Goal: Task Accomplishment & Management: Manage account settings

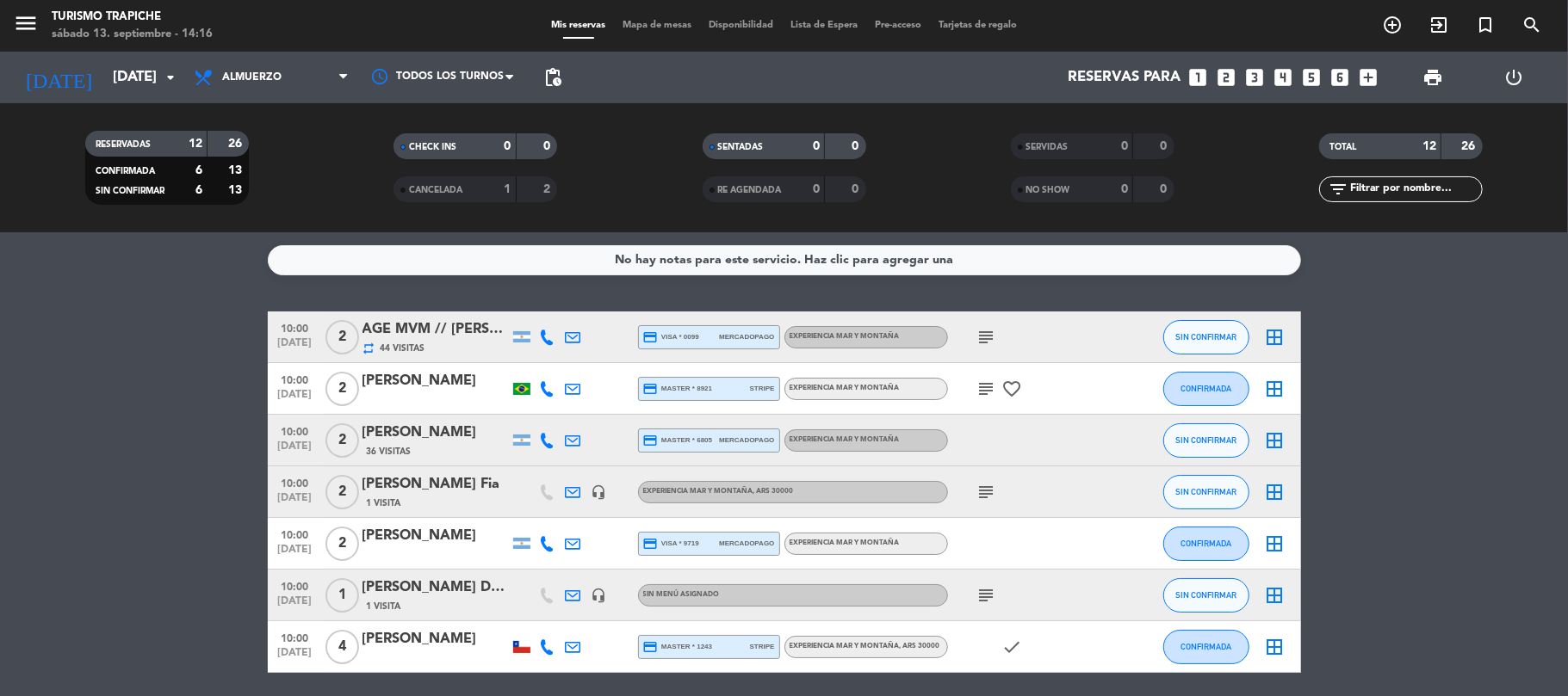
click at [1048, 146] on span "SERVIDAS" at bounding box center [1047, 147] width 42 height 9
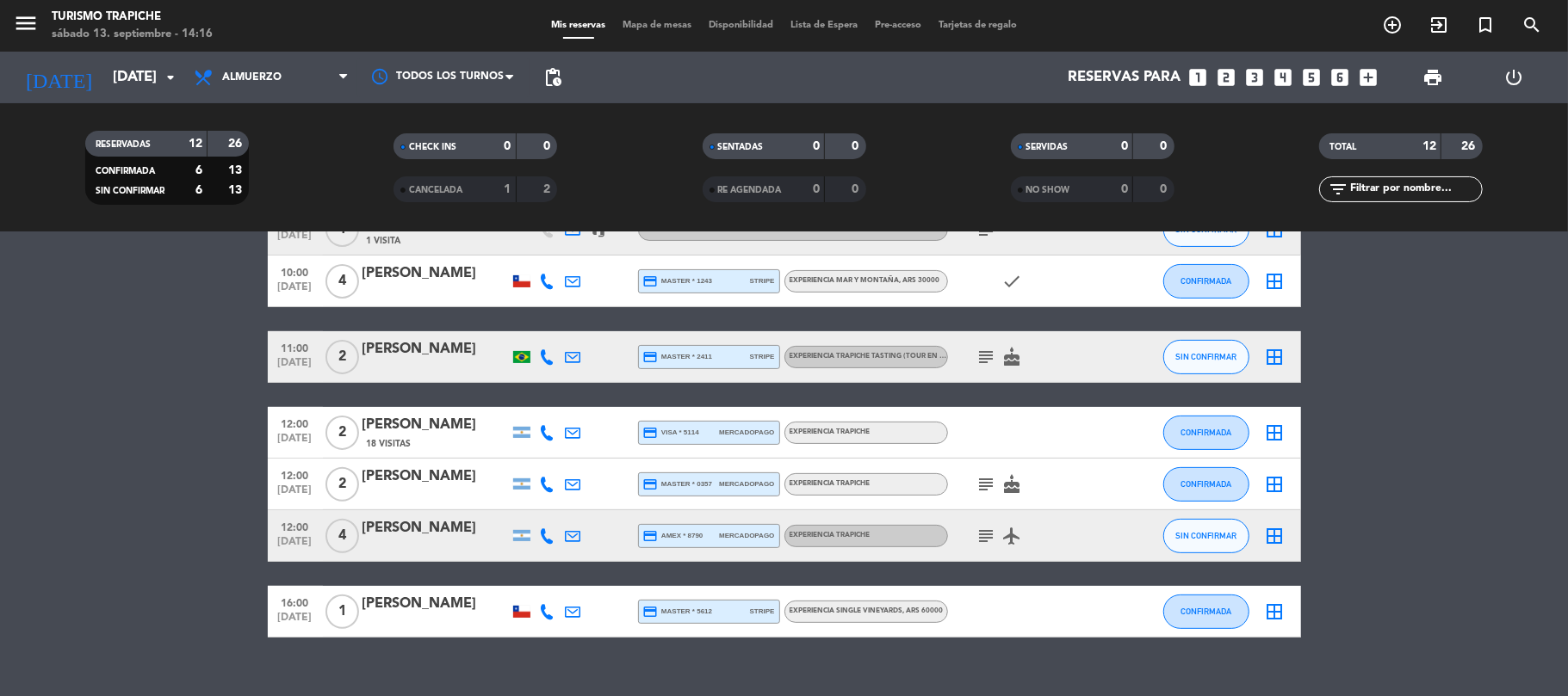
scroll to position [393, 0]
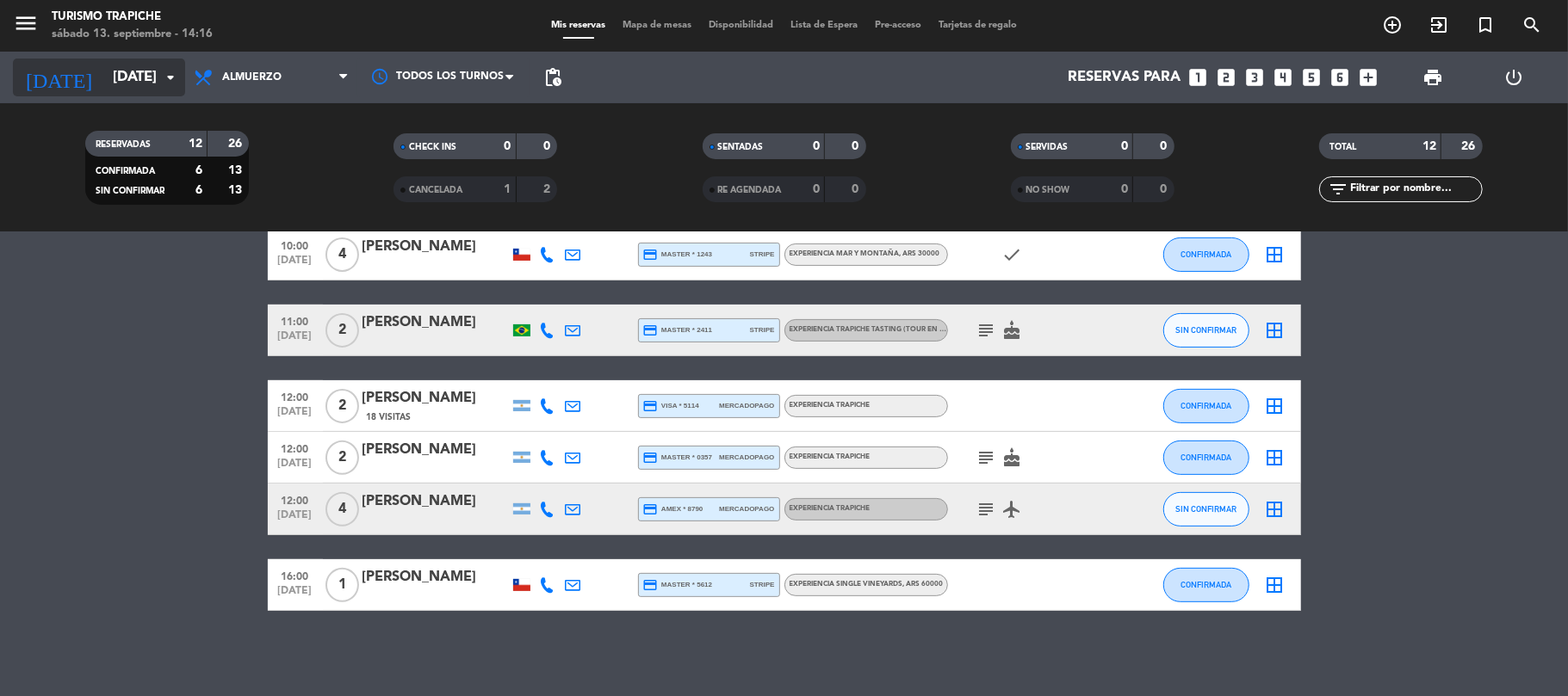
click at [112, 57] on div "[DATE] [DATE] arrow_drop_down" at bounding box center [99, 77] width 172 height 52
click at [114, 66] on input "[DATE]" at bounding box center [197, 78] width 186 height 33
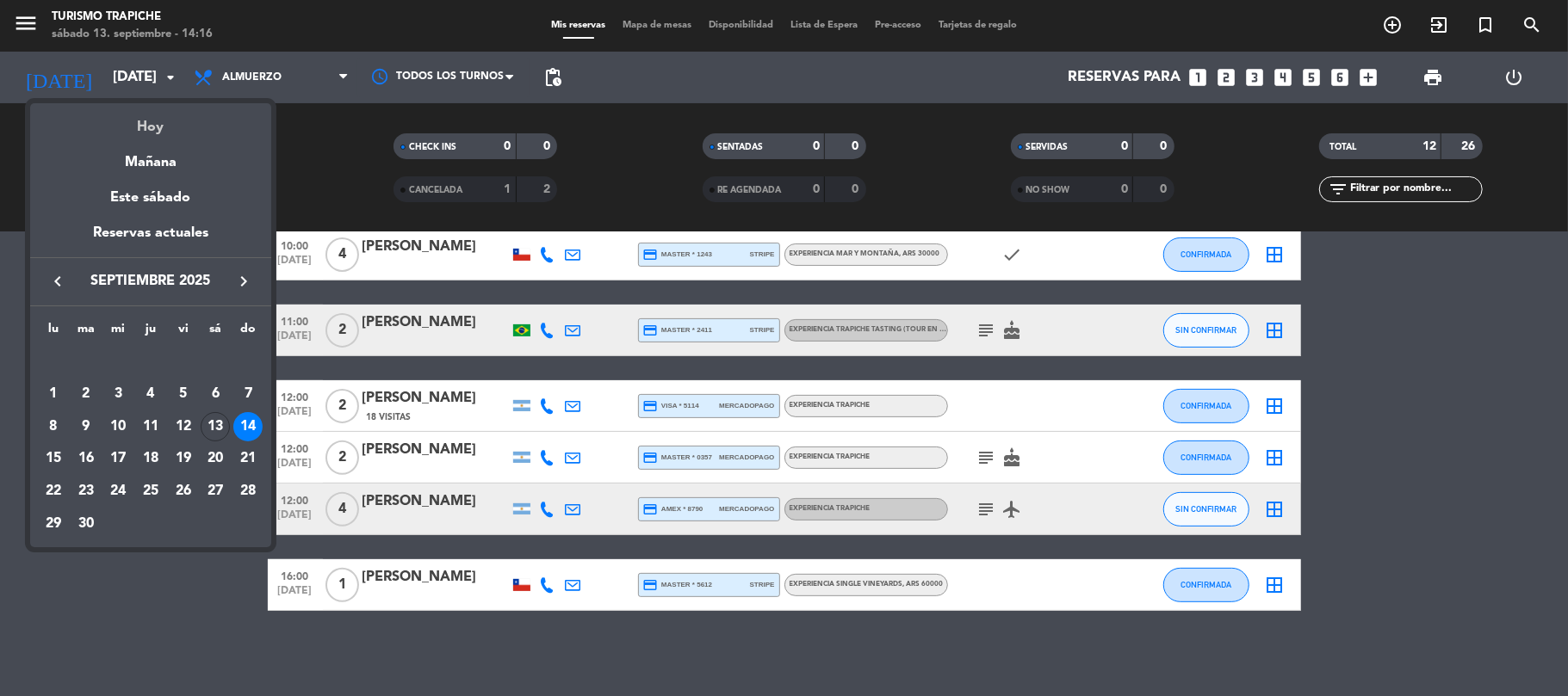
click at [153, 120] on div "Hoy" at bounding box center [150, 121] width 241 height 35
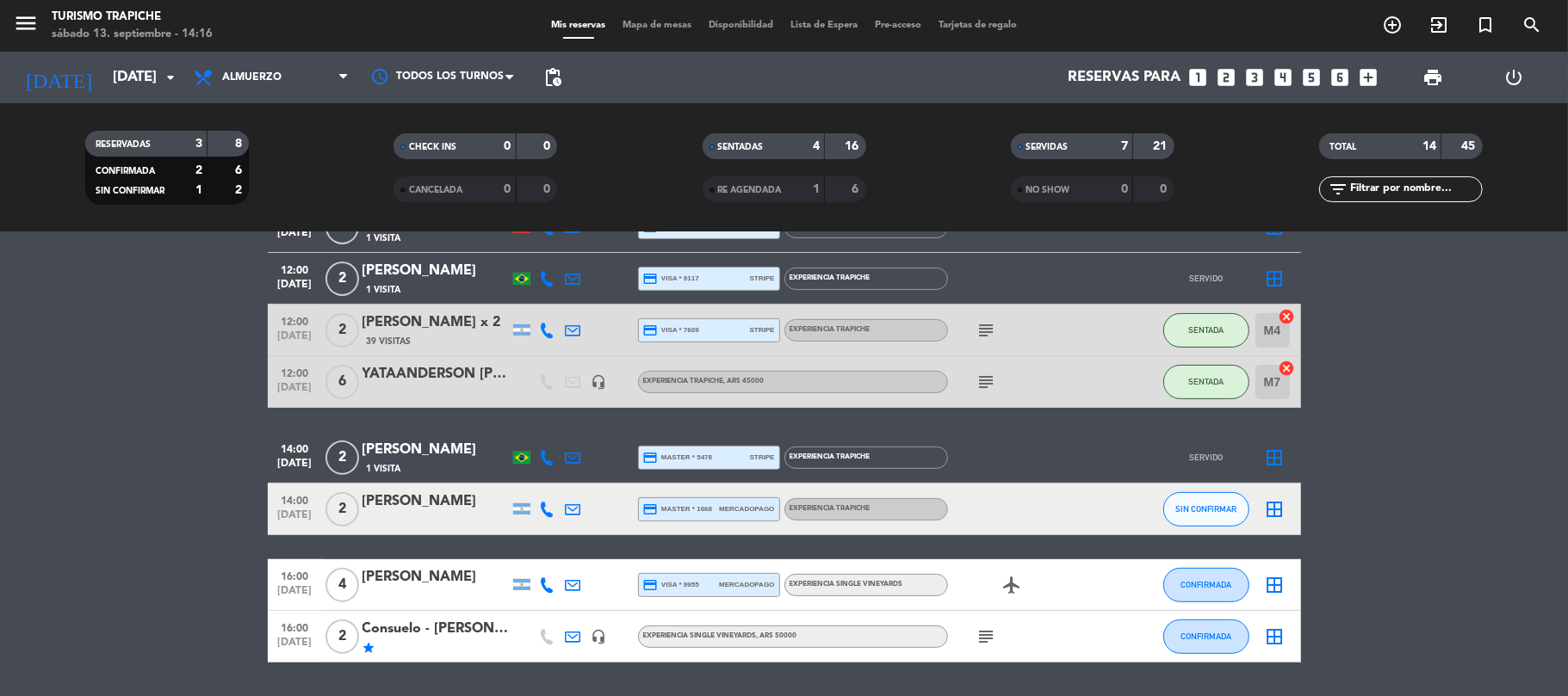
click at [468, 501] on div "[PERSON_NAME]" at bounding box center [435, 502] width 146 height 23
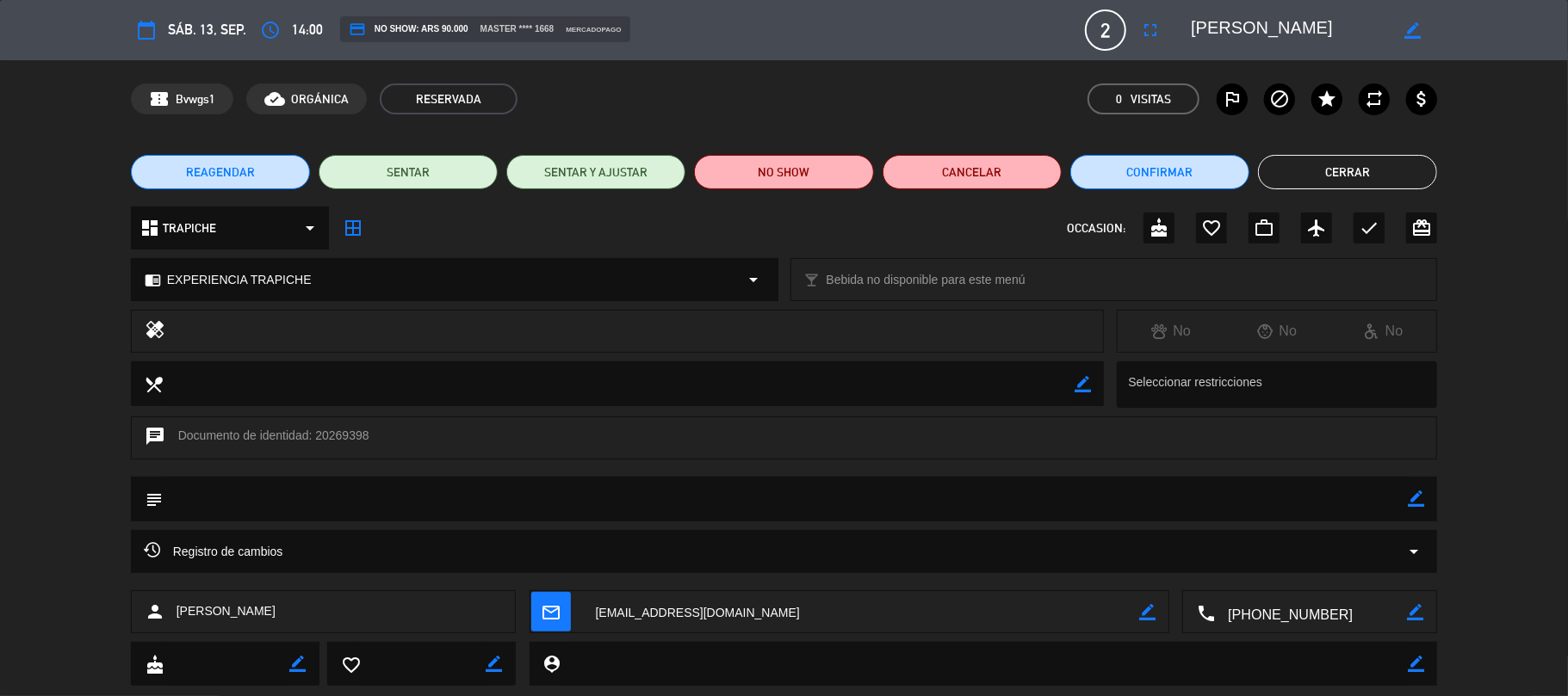
click at [708, 614] on textarea at bounding box center [861, 613] width 557 height 43
click at [669, 607] on textarea at bounding box center [861, 613] width 557 height 43
click at [1360, 167] on button "Cerrar" at bounding box center [1347, 172] width 179 height 34
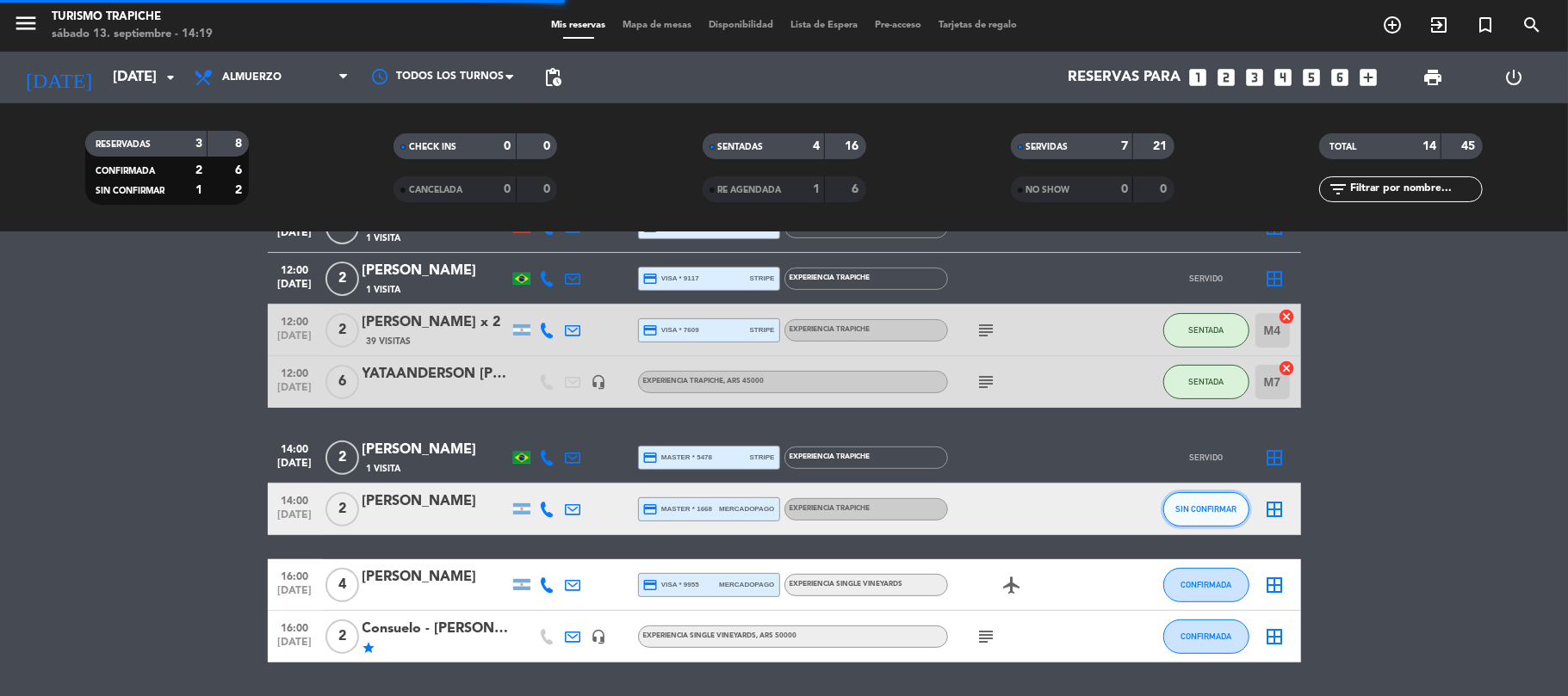
click at [1212, 517] on button "SIN CONFIRMAR" at bounding box center [1206, 509] width 86 height 34
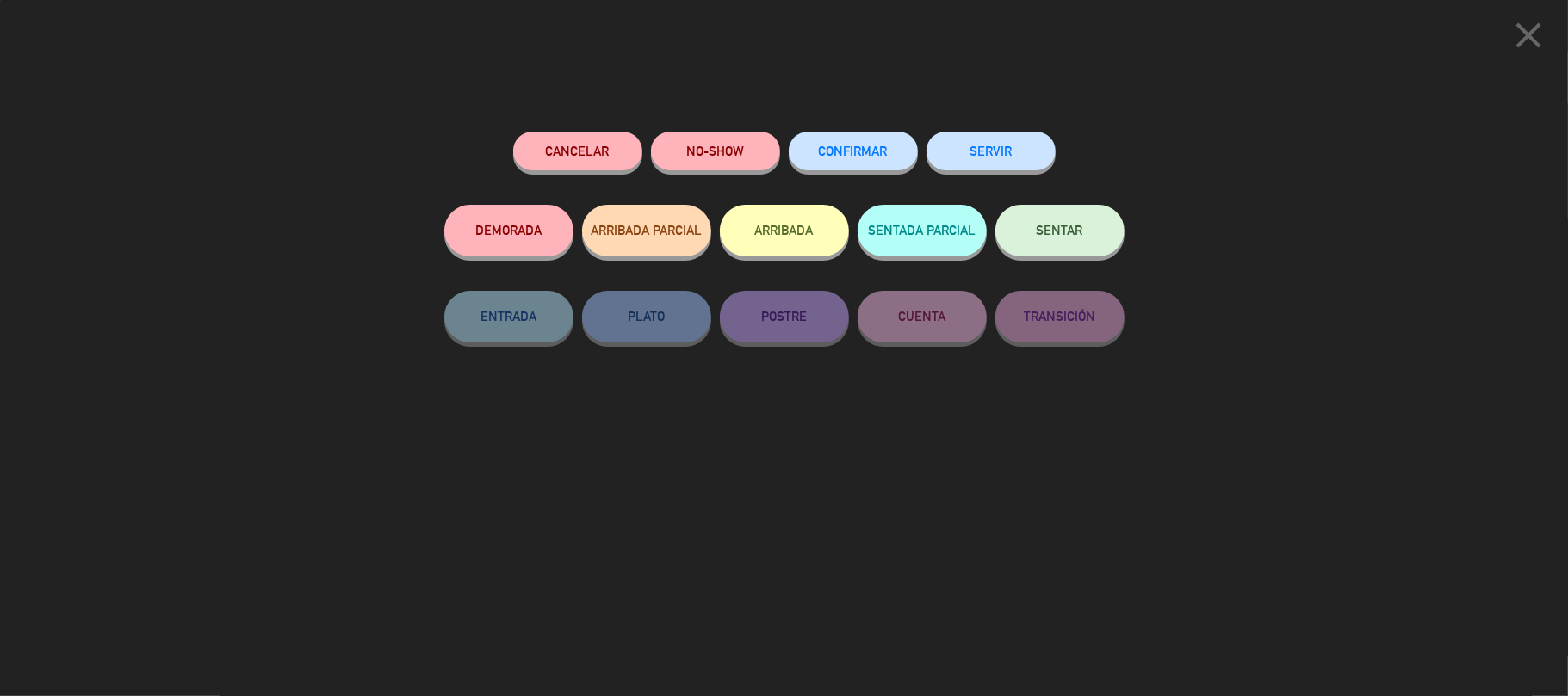
scroll to position [444, 0]
click at [1002, 138] on button "SERVIR" at bounding box center [990, 151] width 129 height 39
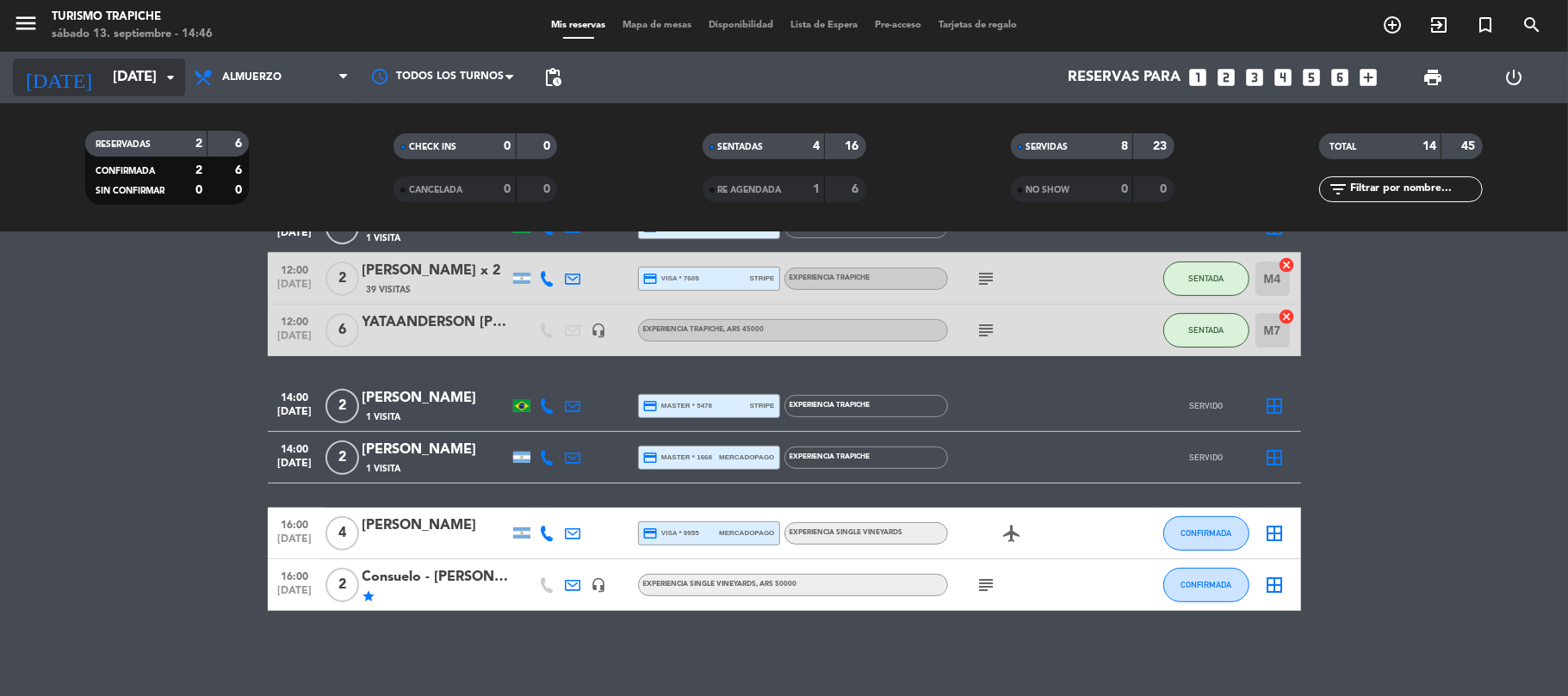
click at [128, 72] on input "[DATE]" at bounding box center [197, 78] width 186 height 33
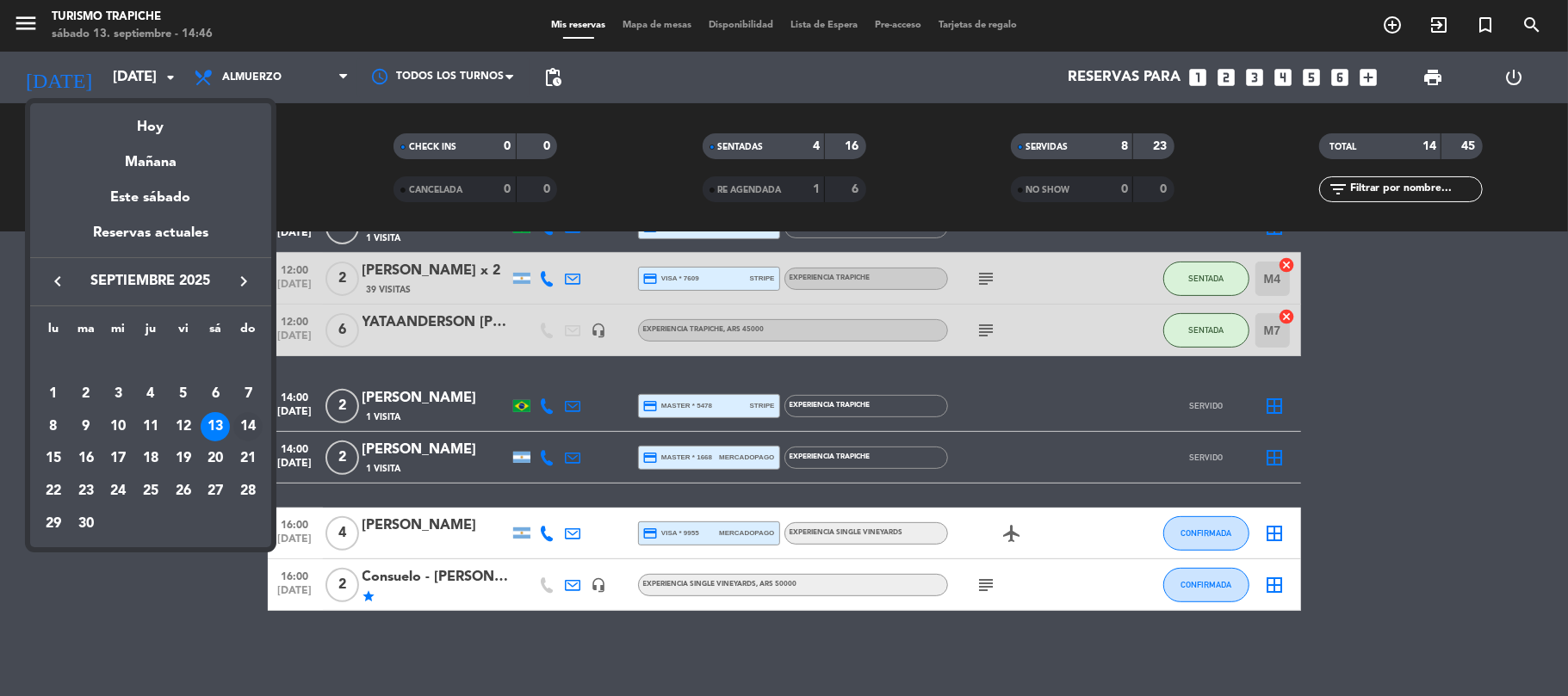
click at [252, 418] on div "14" at bounding box center [247, 426] width 29 height 29
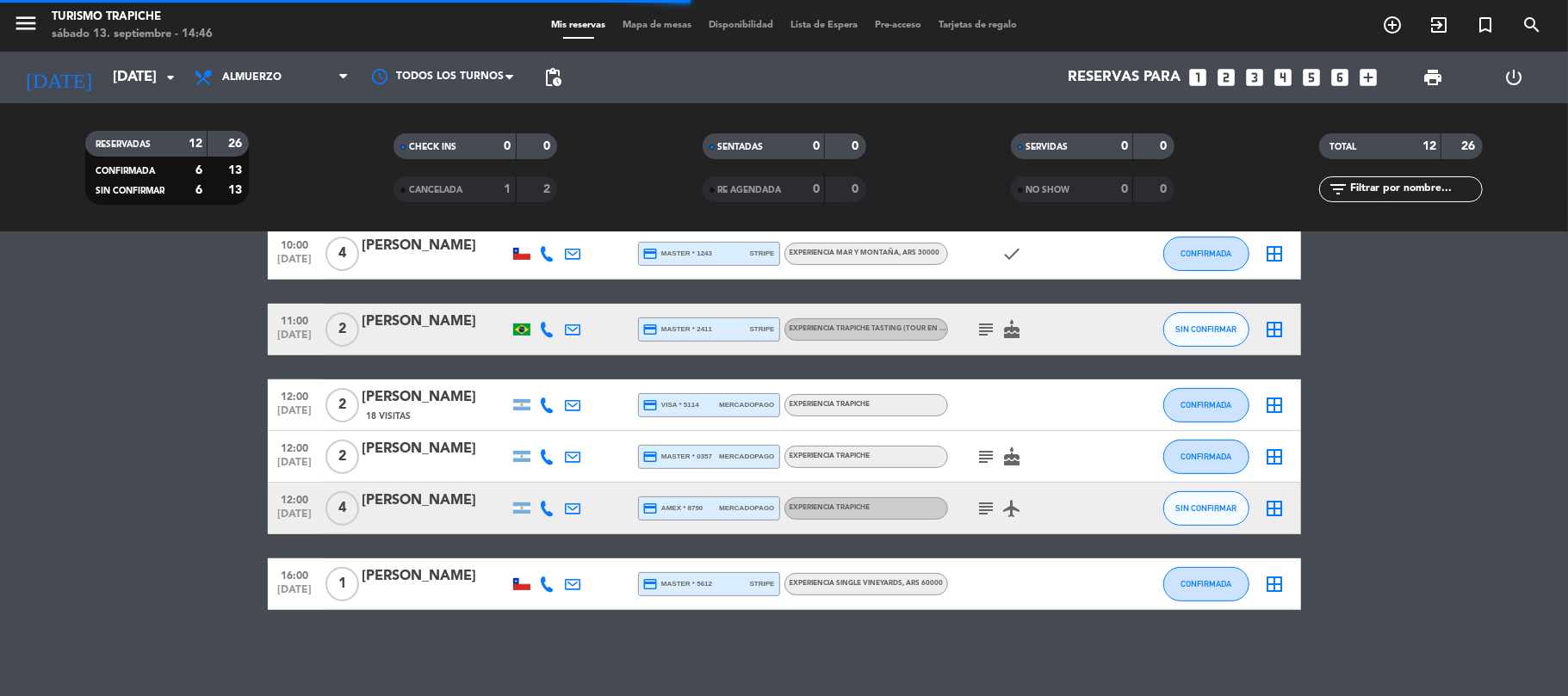
scroll to position [393, 0]
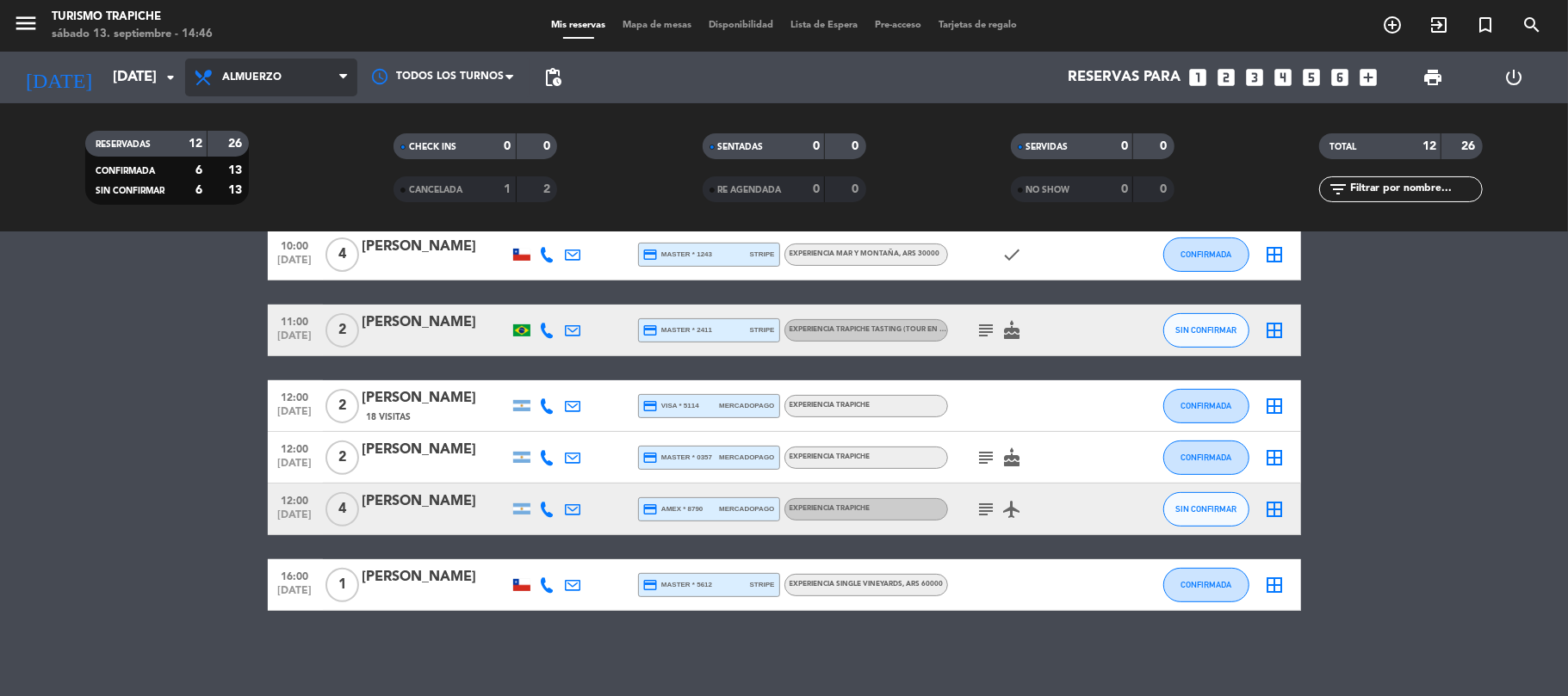
click at [281, 83] on span "Almuerzo" at bounding box center [271, 77] width 172 height 38
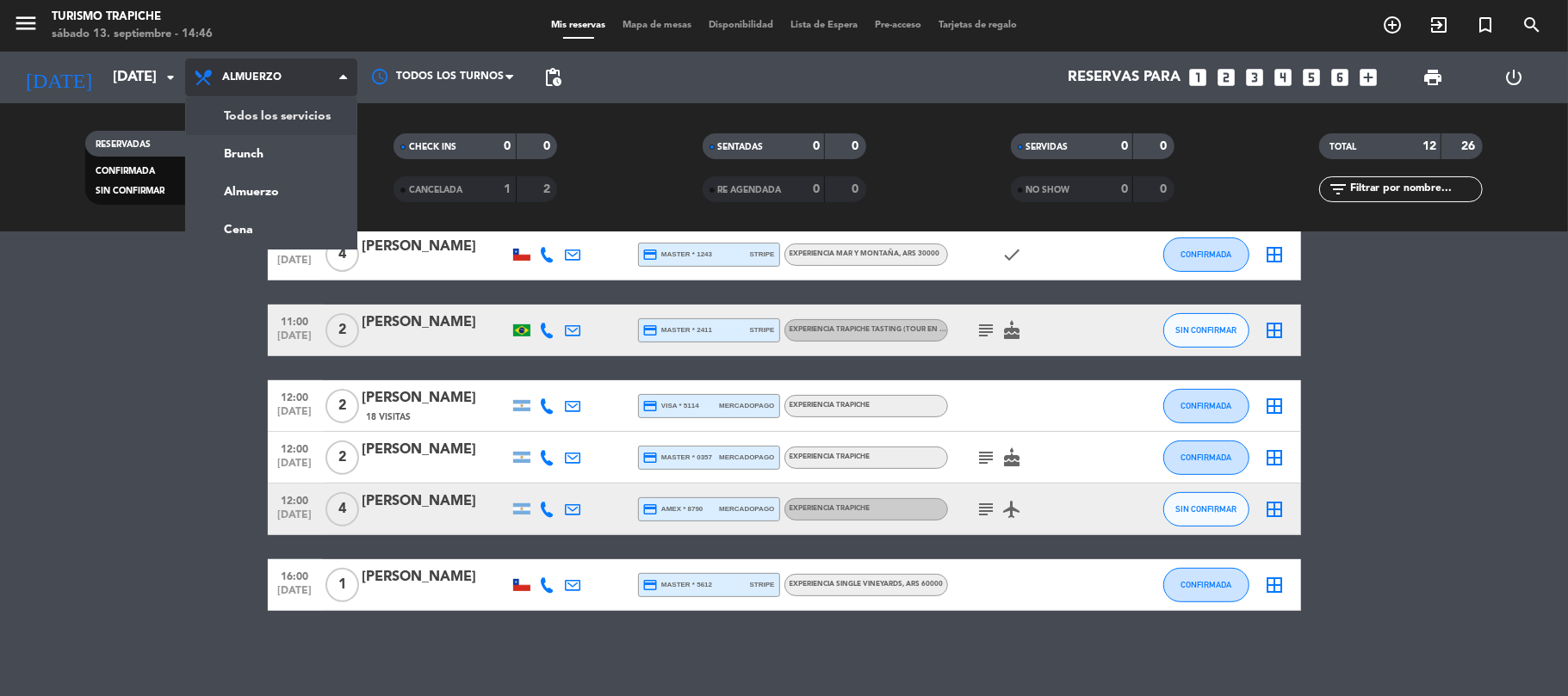
click at [282, 115] on div "menu Turismo Trapiche [DATE] 13. septiembre - 14:46 Mis reservas Mapa de mesas …" at bounding box center [784, 116] width 1568 height 232
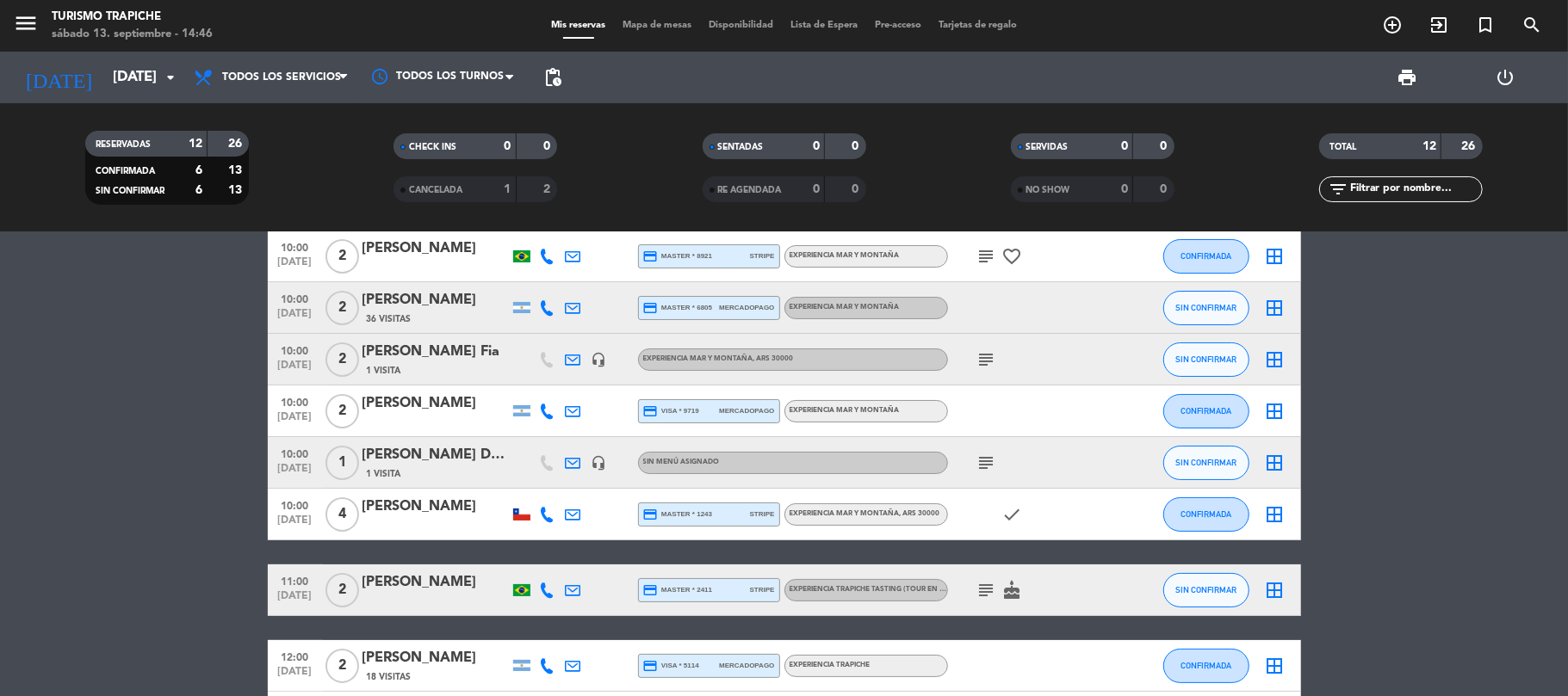
scroll to position [0, 0]
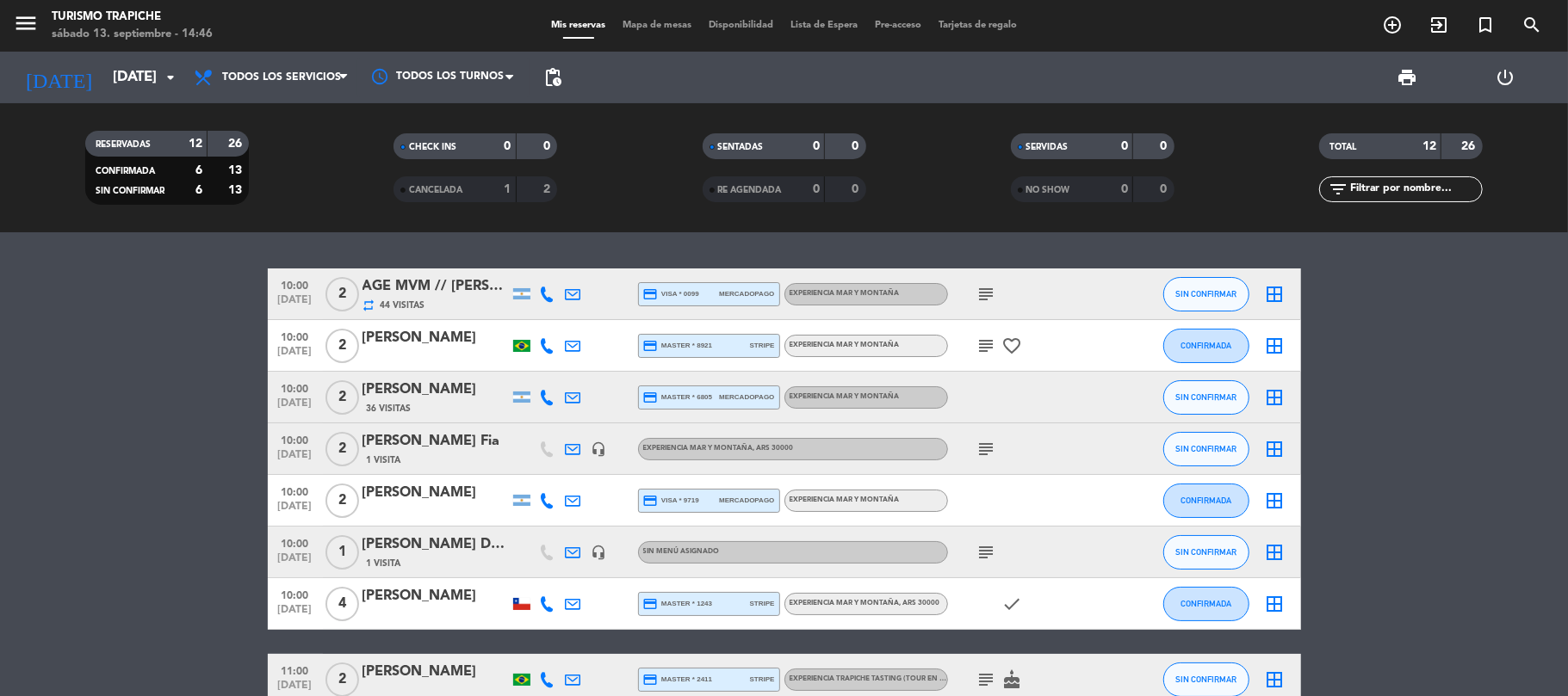
click at [552, 71] on span "pending_actions" at bounding box center [553, 78] width 21 height 21
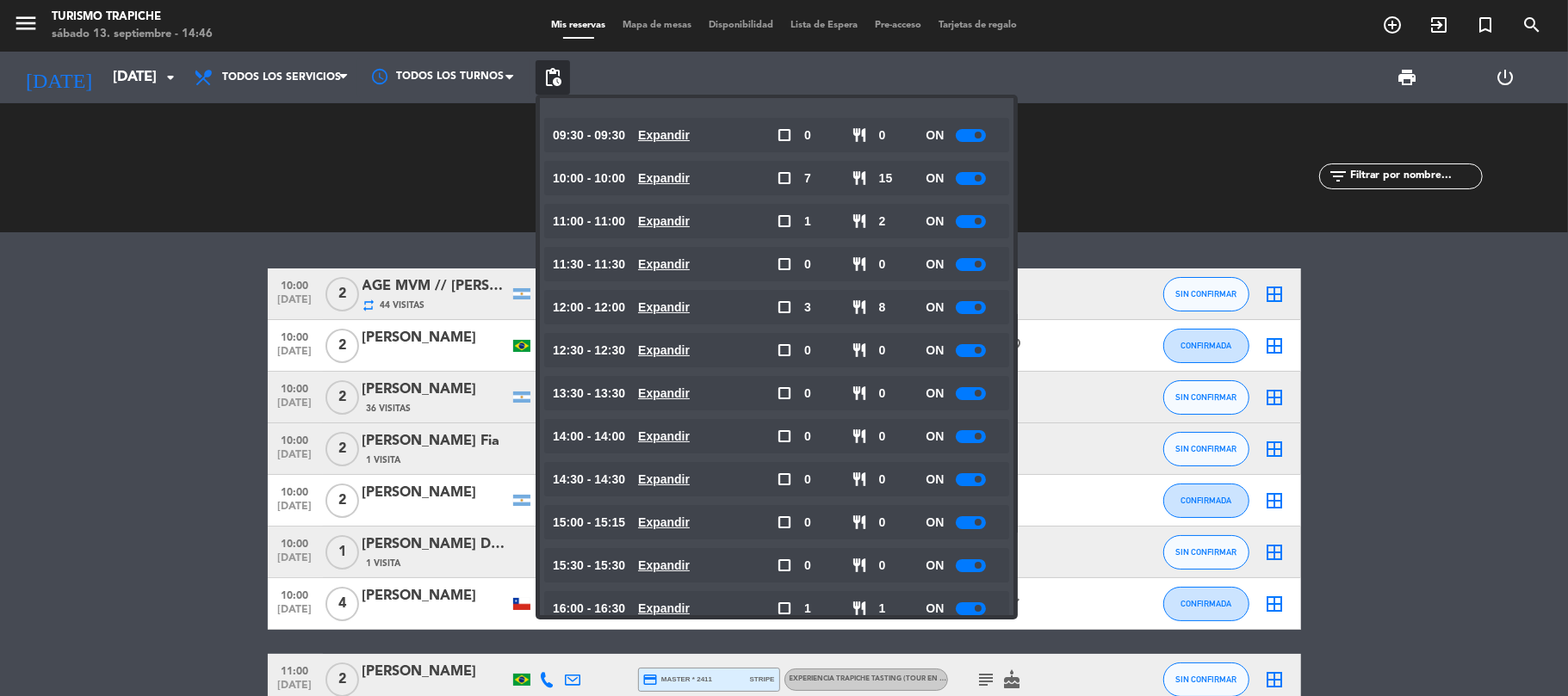
scroll to position [73, 0]
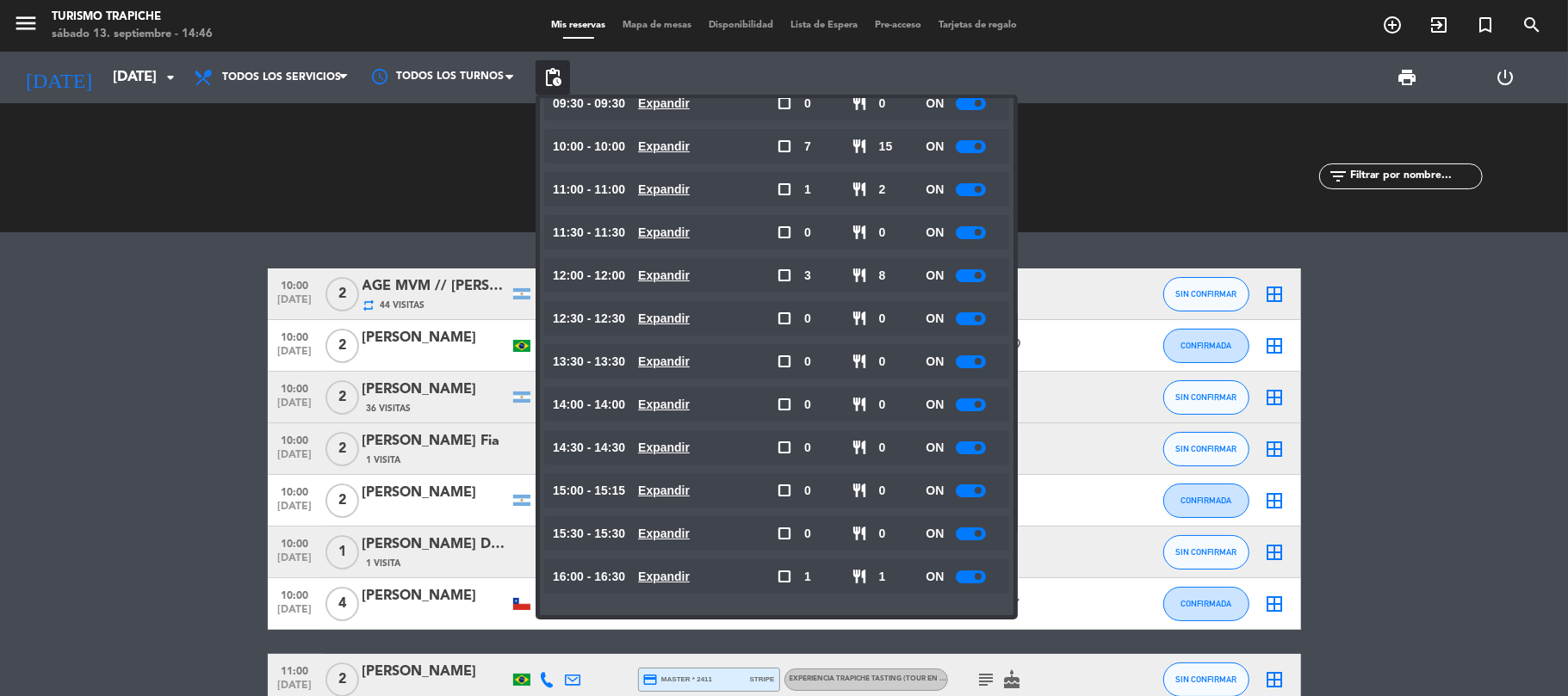
click at [4, 355] on bookings-row "10:00 [DATE] 2 AGE MVM // [PERSON_NAME] X2 // VYD MAR Y MONTAÑA EN ESPAÑOL // […" at bounding box center [784, 614] width 1568 height 692
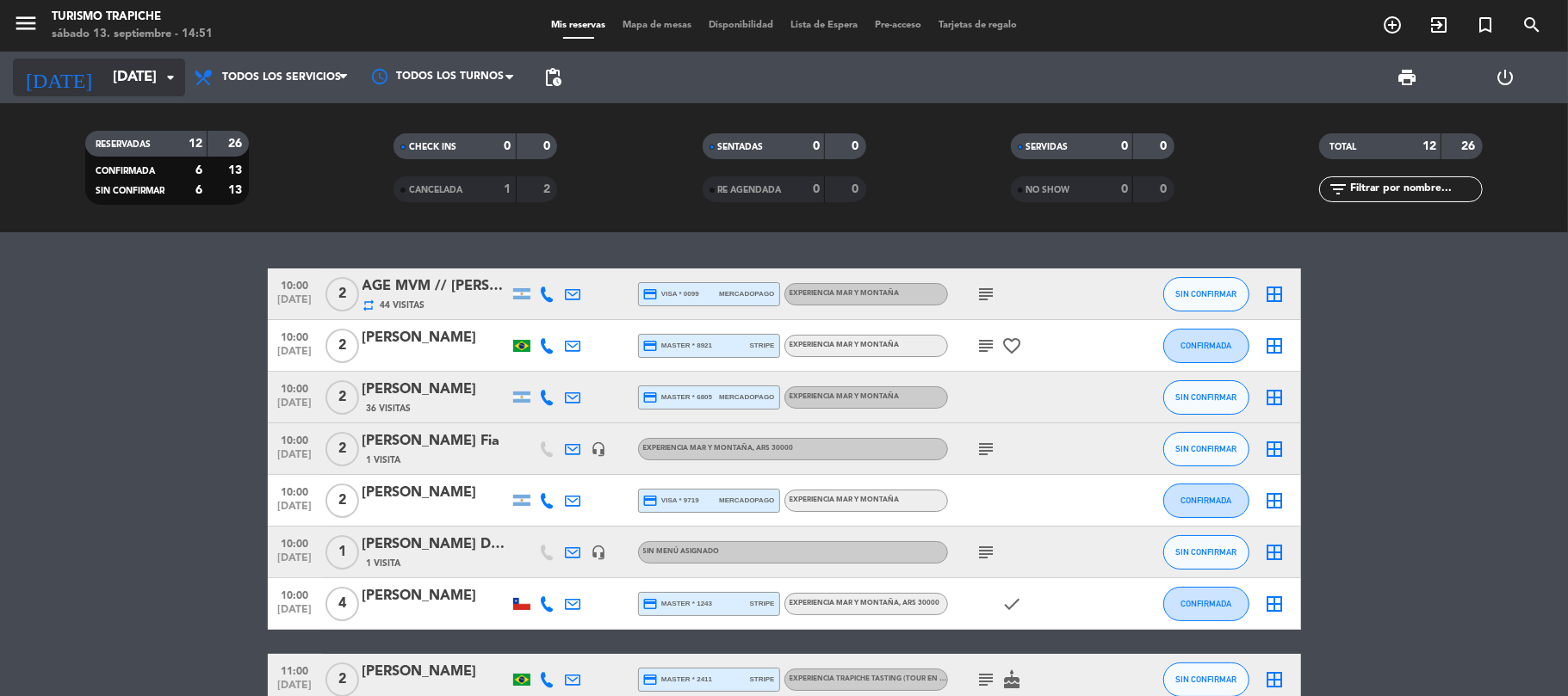
click at [152, 61] on input "[DATE]" at bounding box center [197, 78] width 186 height 33
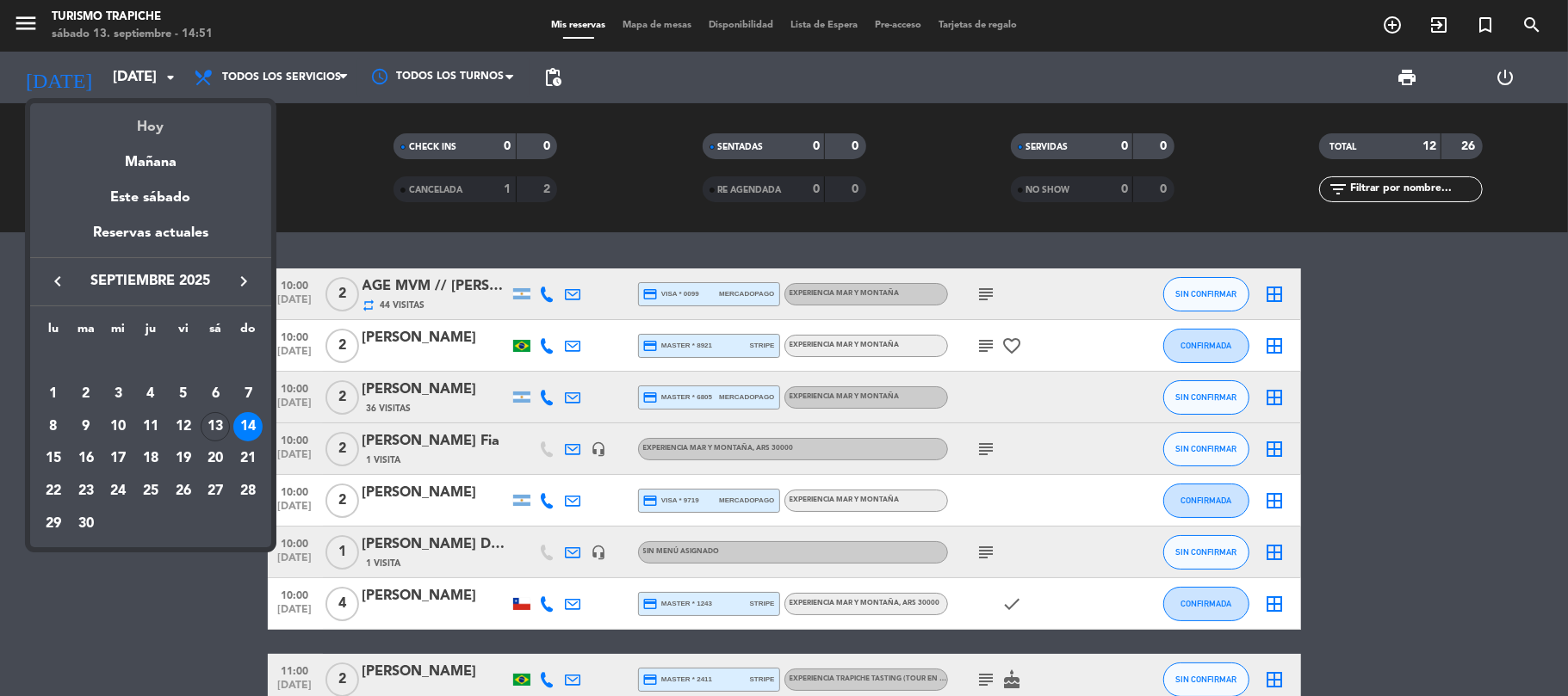
click at [167, 118] on div "Hoy" at bounding box center [150, 121] width 241 height 35
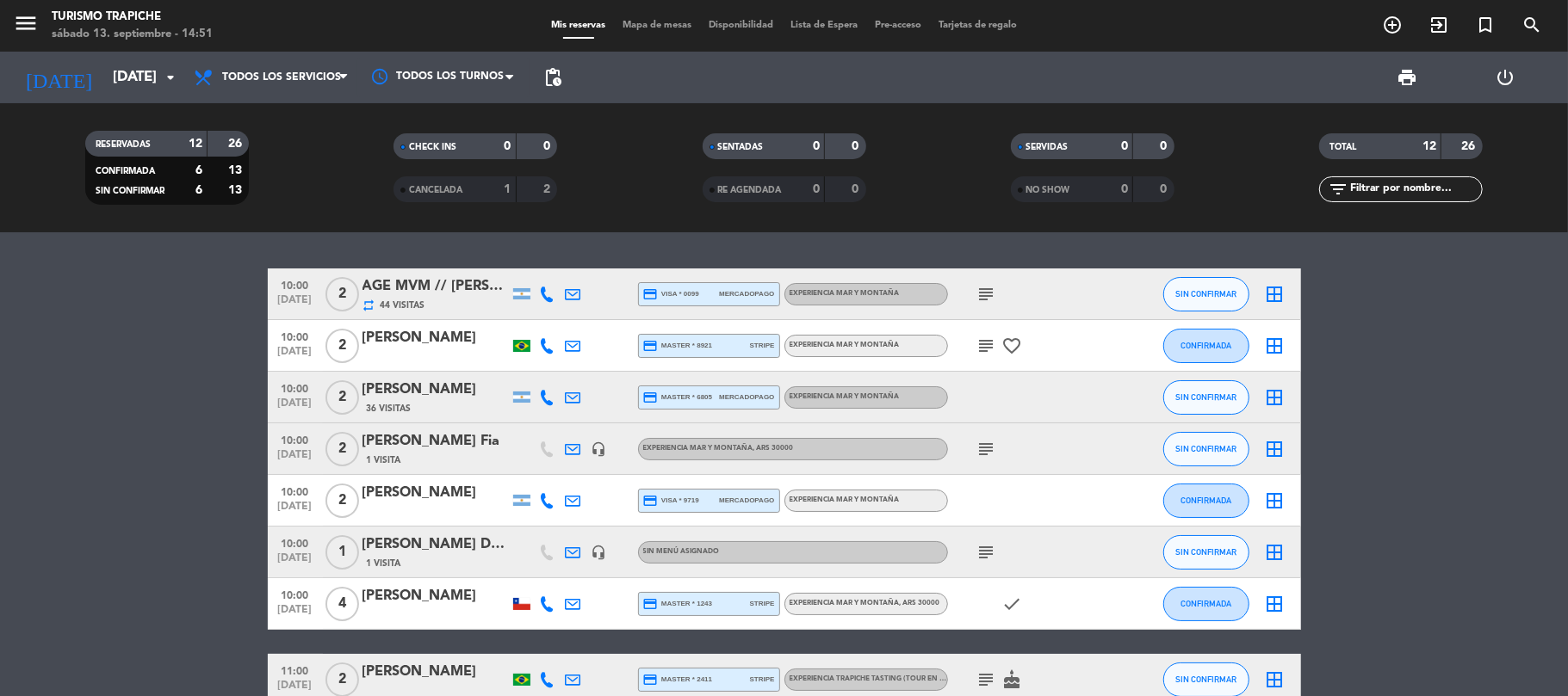
type input "[DATE]"
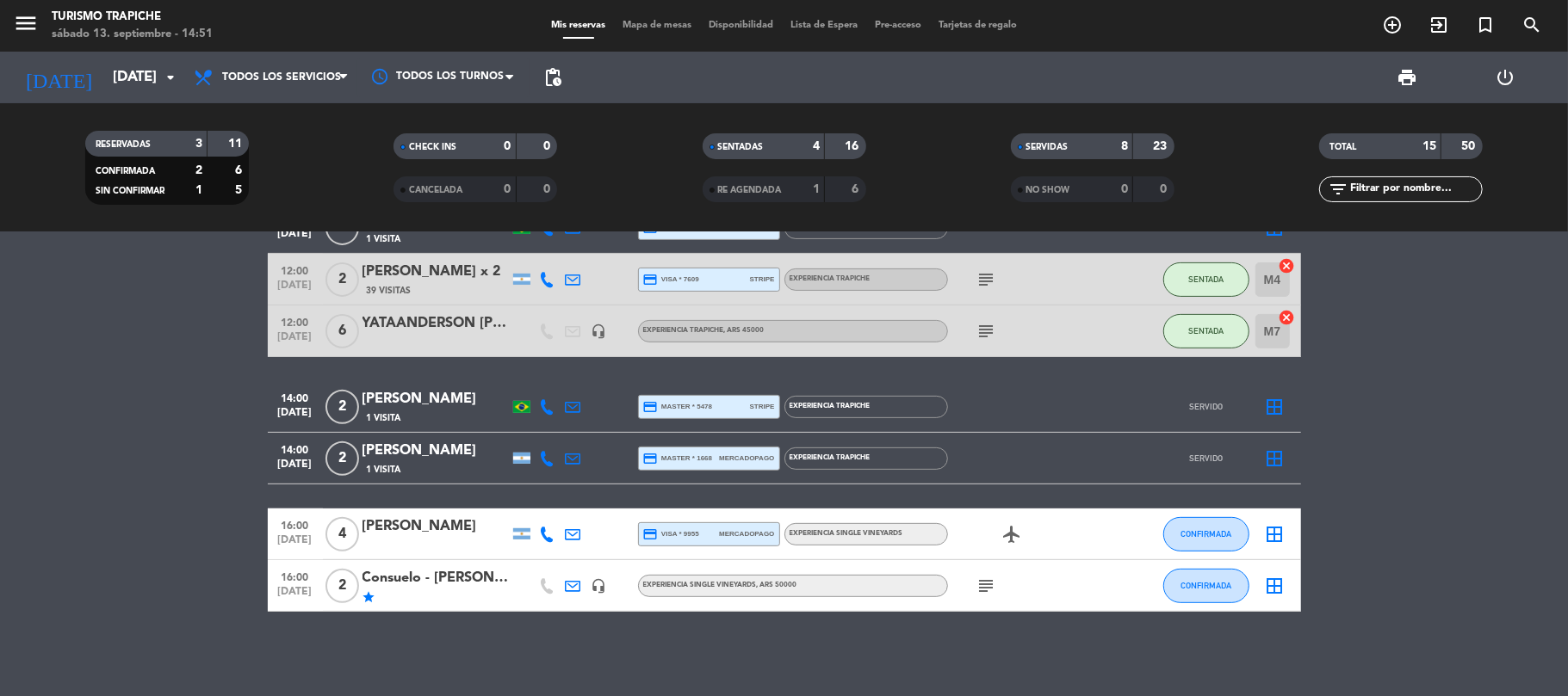
scroll to position [477, 0]
click at [744, 141] on div "SENTADAS" at bounding box center [746, 146] width 79 height 20
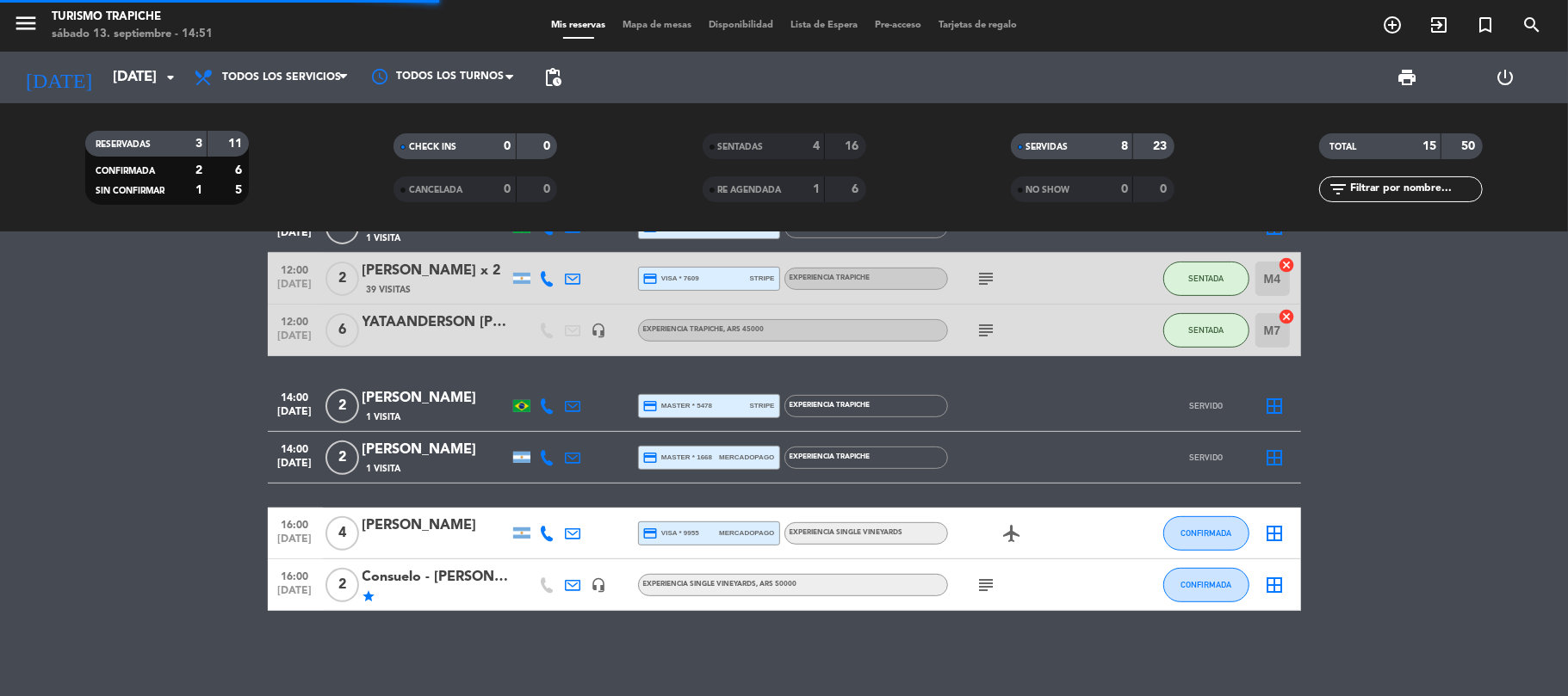
click at [1076, 145] on div "SERVIDAS" at bounding box center [1055, 146] width 79 height 20
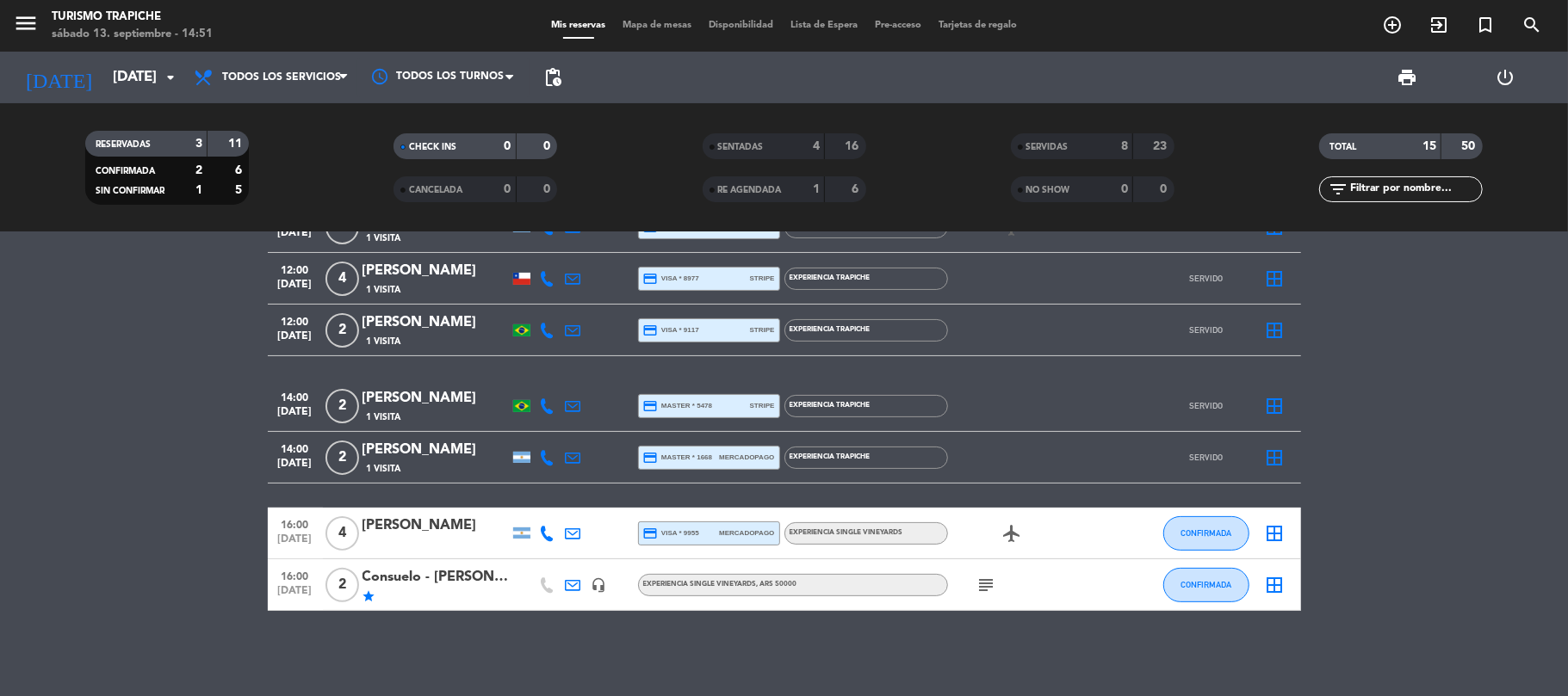
click at [479, 143] on div "0" at bounding box center [494, 146] width 34 height 20
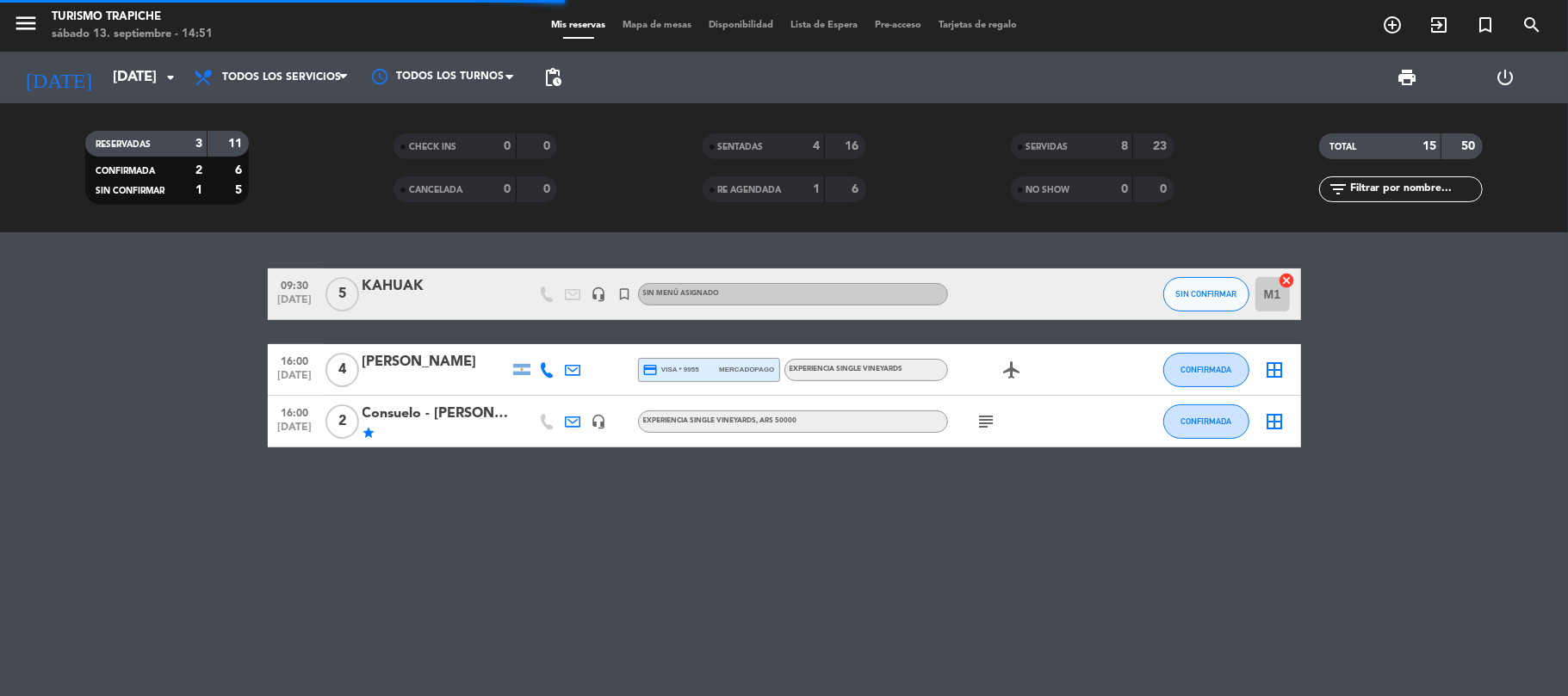
scroll to position [0, 0]
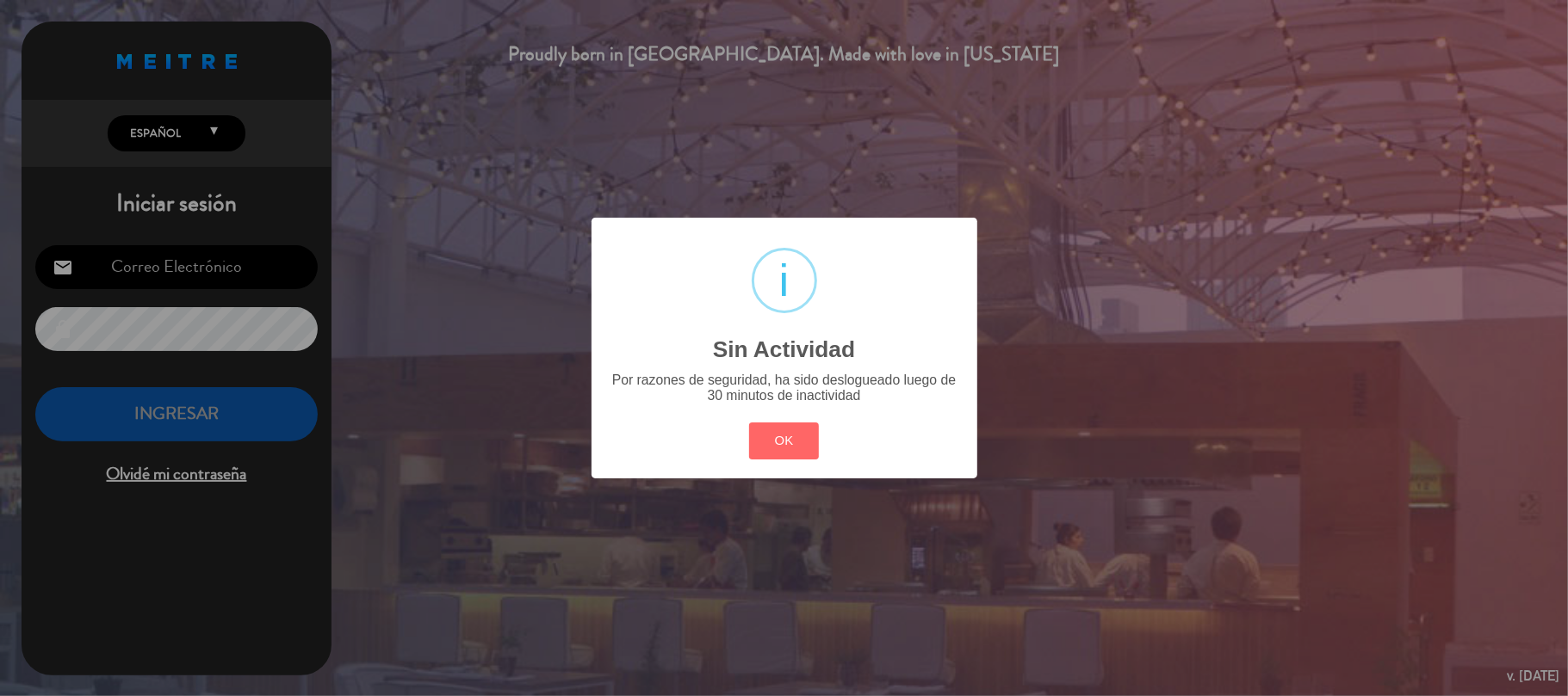
type input "[EMAIL_ADDRESS][DOMAIN_NAME]"
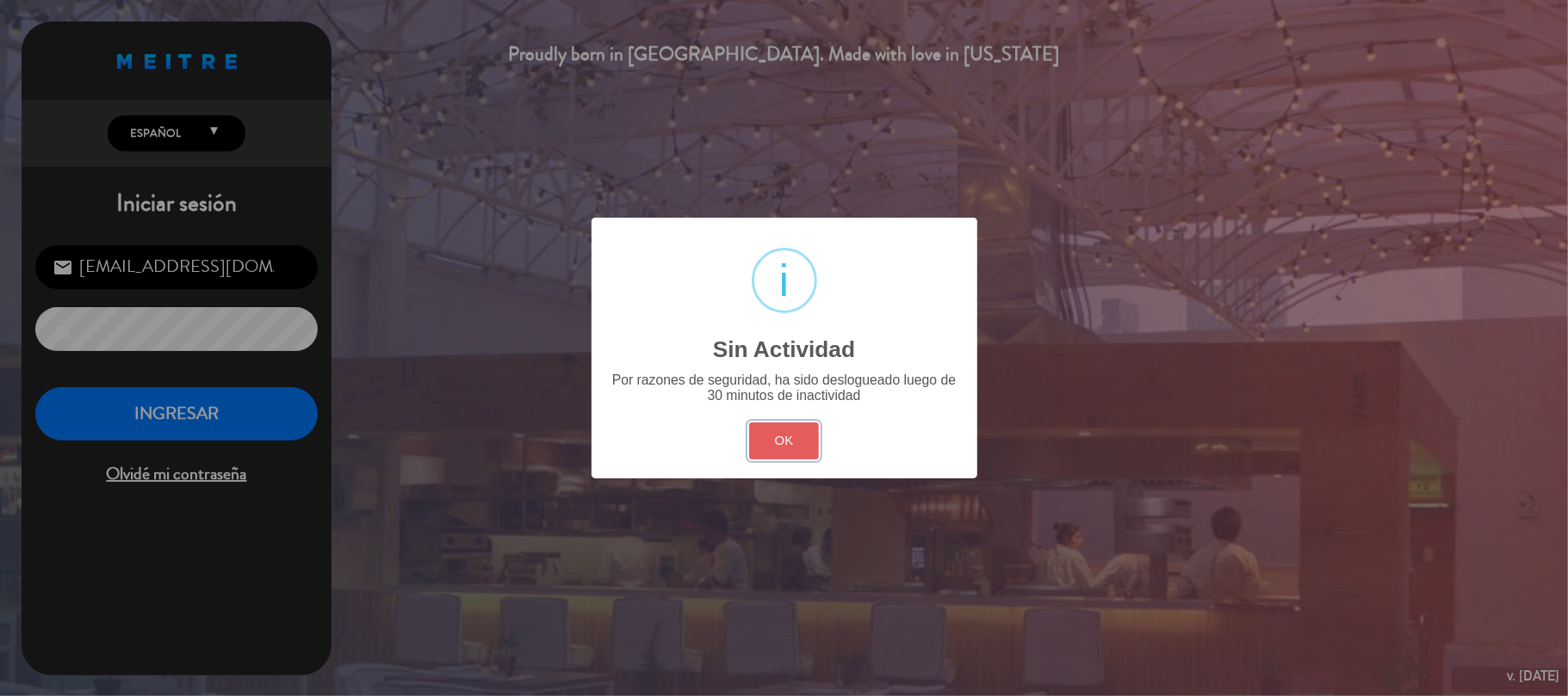
click at [790, 438] on button "OK" at bounding box center [784, 441] width 70 height 37
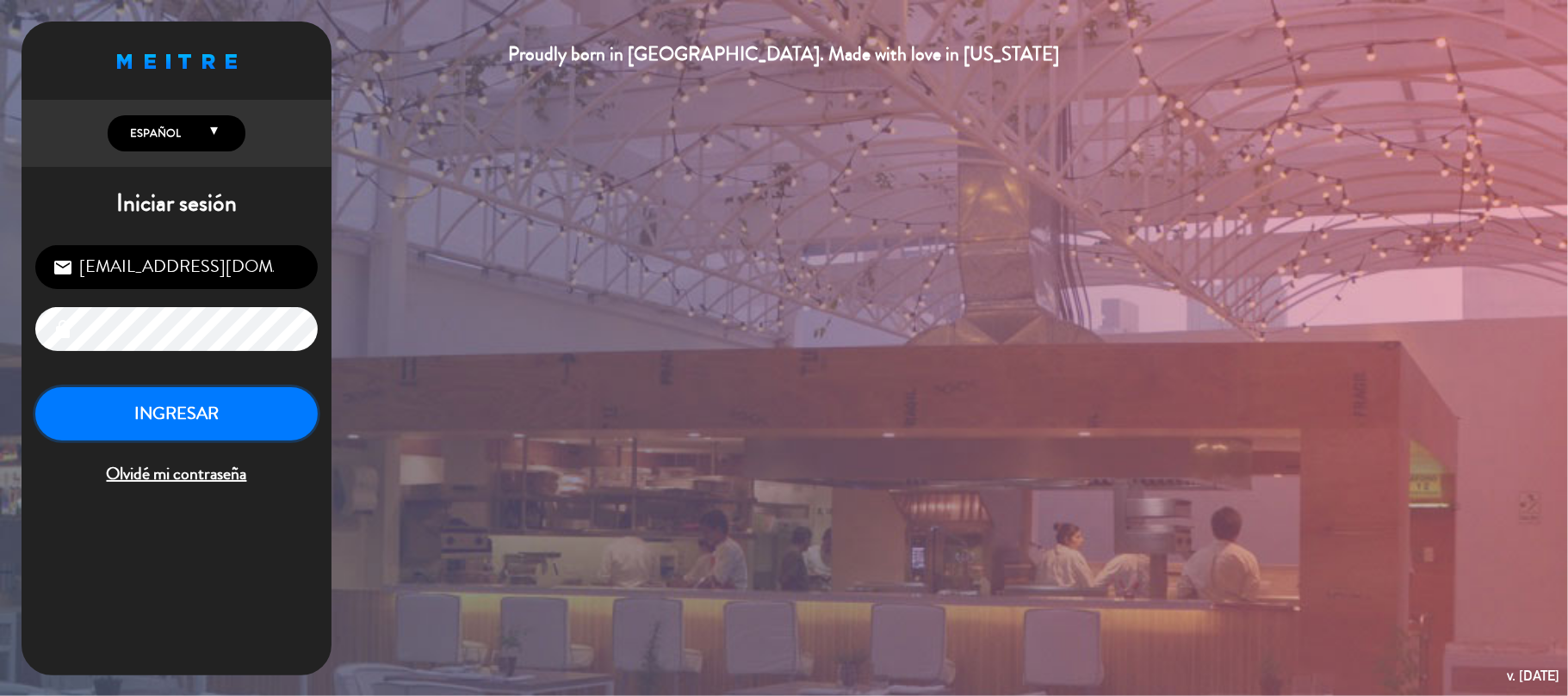
click at [281, 409] on button "INGRESAR" at bounding box center [176, 415] width 282 height 54
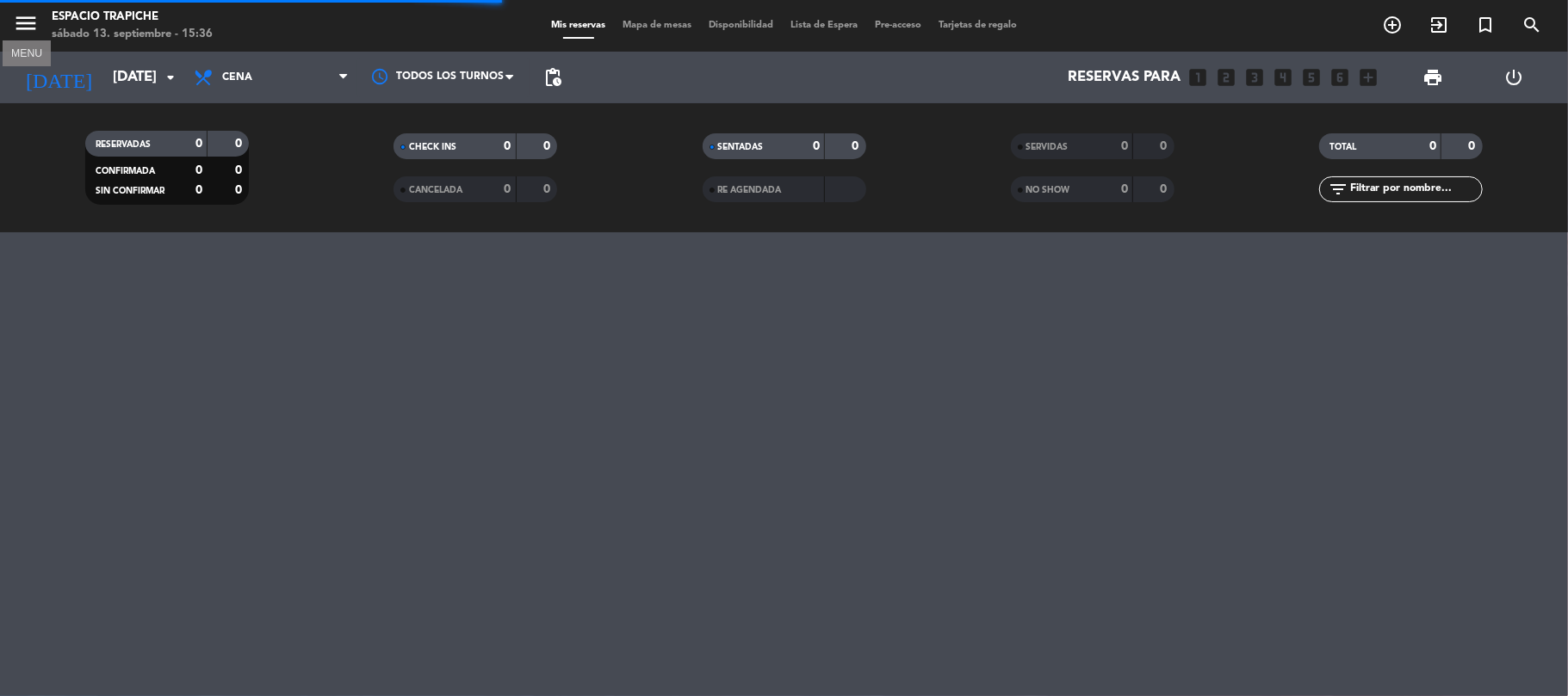
click at [25, 22] on icon "menu" at bounding box center [25, 23] width 25 height 25
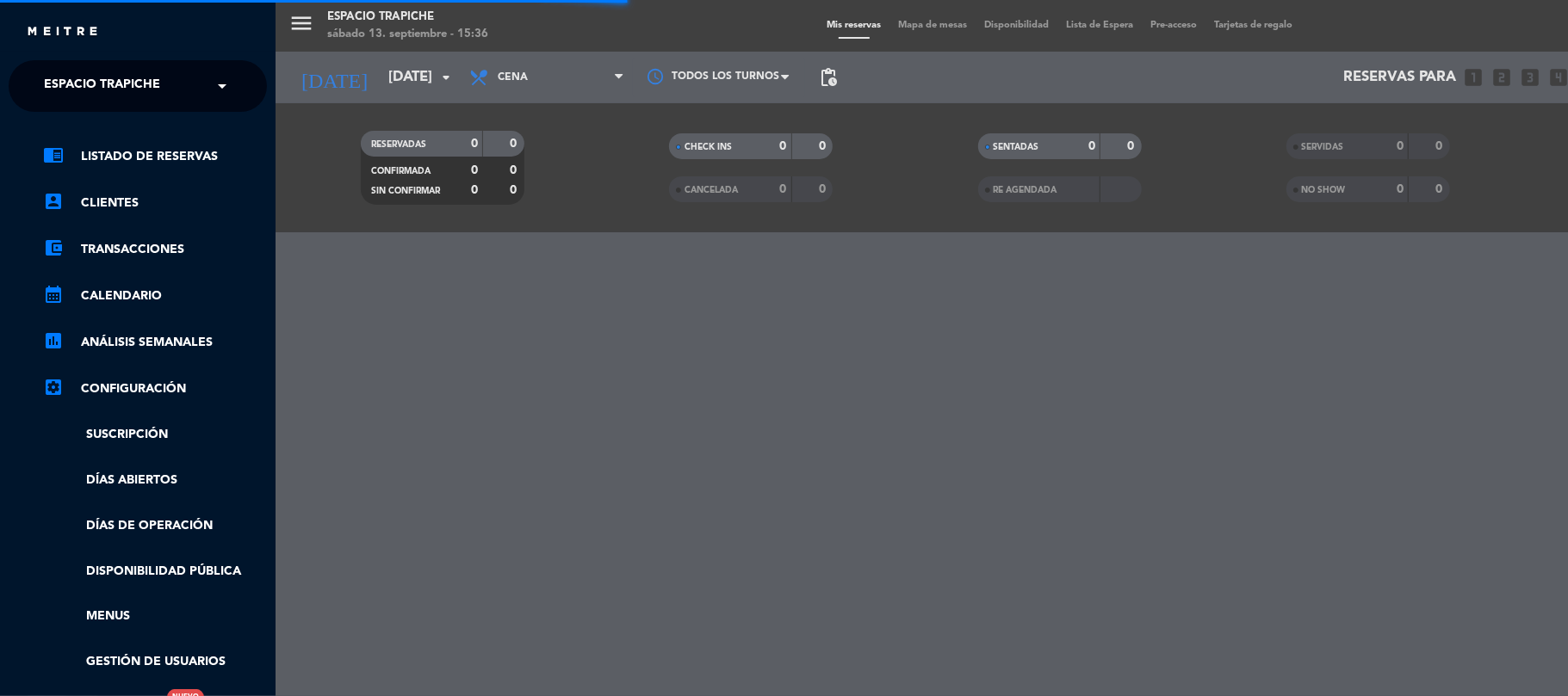
click at [181, 87] on div "× Espacio Trapiche" at bounding box center [111, 86] width 149 height 36
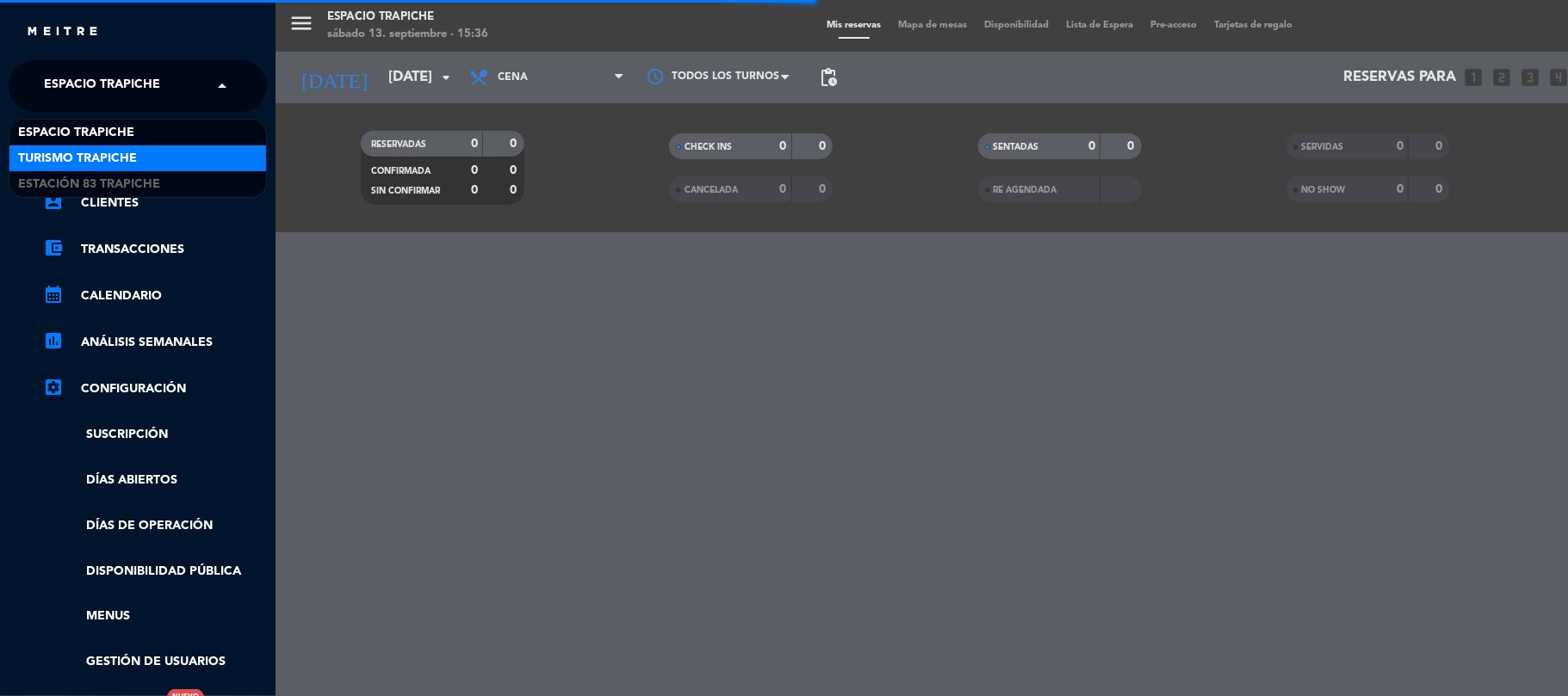
click at [121, 160] on span "Turismo Trapiche" at bounding box center [77, 159] width 118 height 20
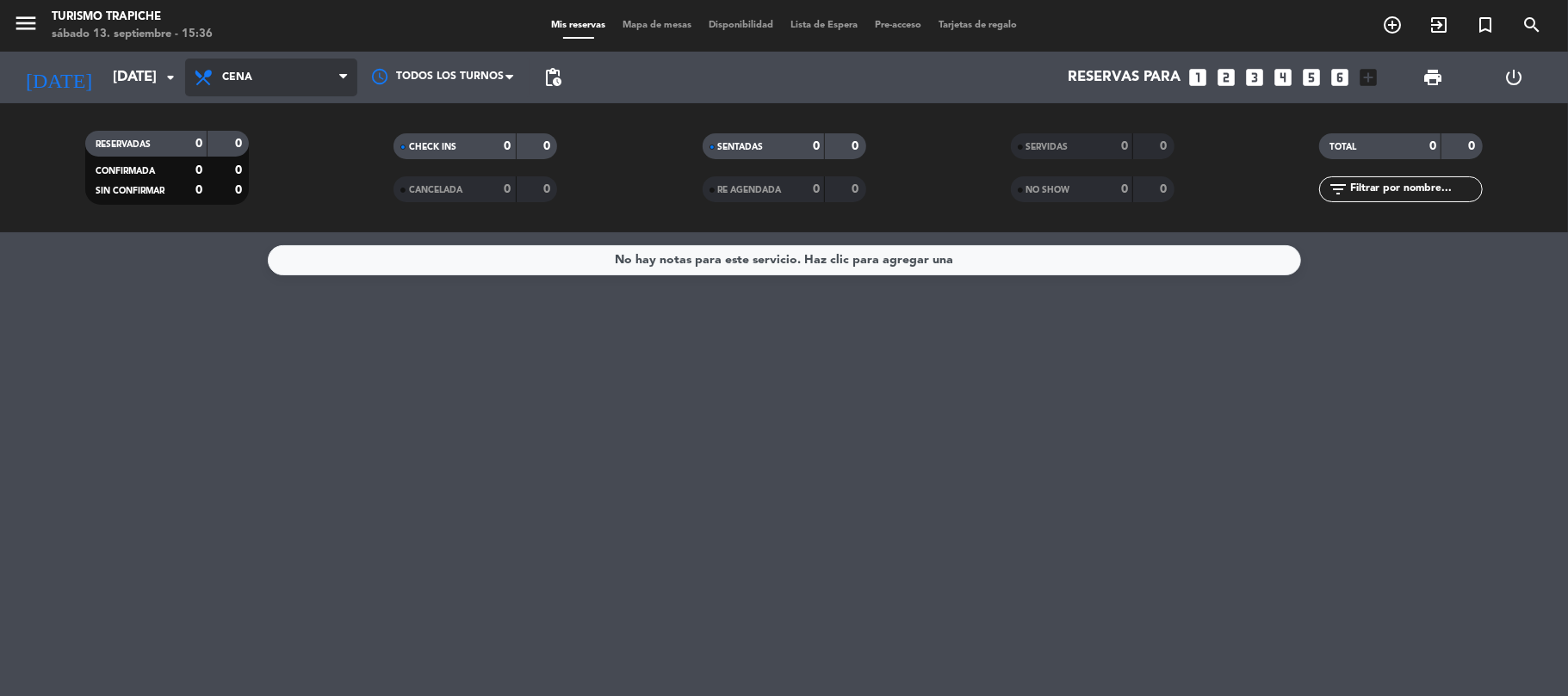
click at [266, 83] on span "Cena" at bounding box center [271, 77] width 172 height 38
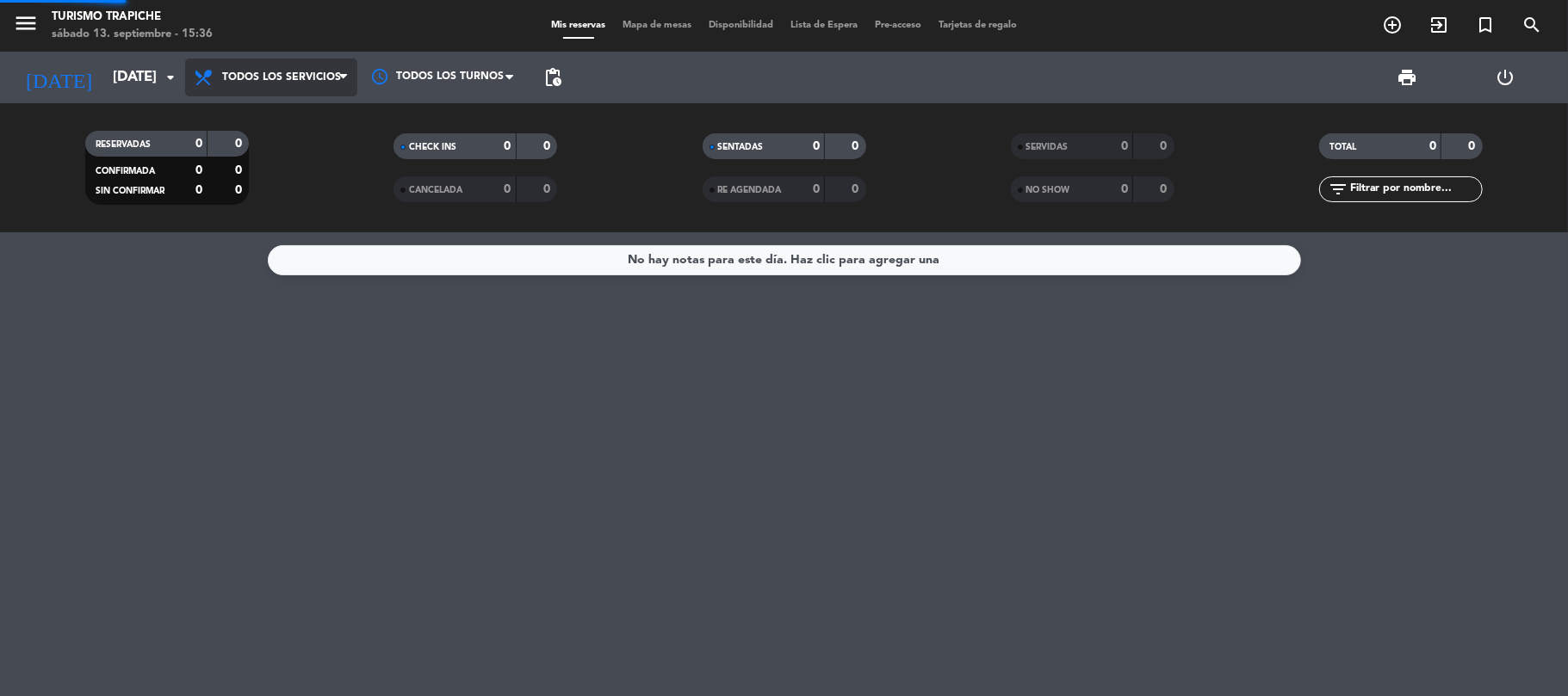
click at [255, 117] on div "menu Turismo Trapiche [DATE] 13. septiembre - 15:36 Mis reservas Mapa de mesas …" at bounding box center [784, 116] width 1568 height 232
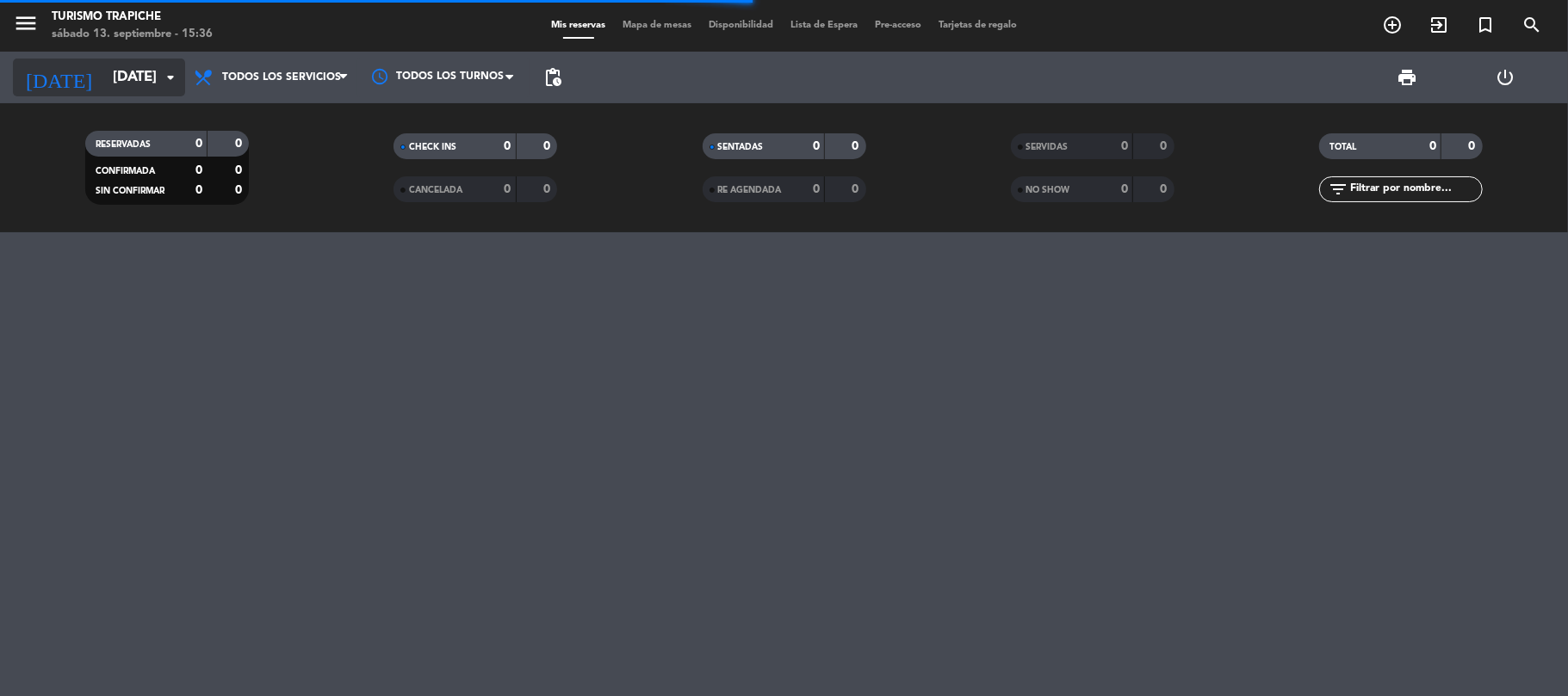
click at [104, 69] on input "[DATE]" at bounding box center [197, 78] width 186 height 33
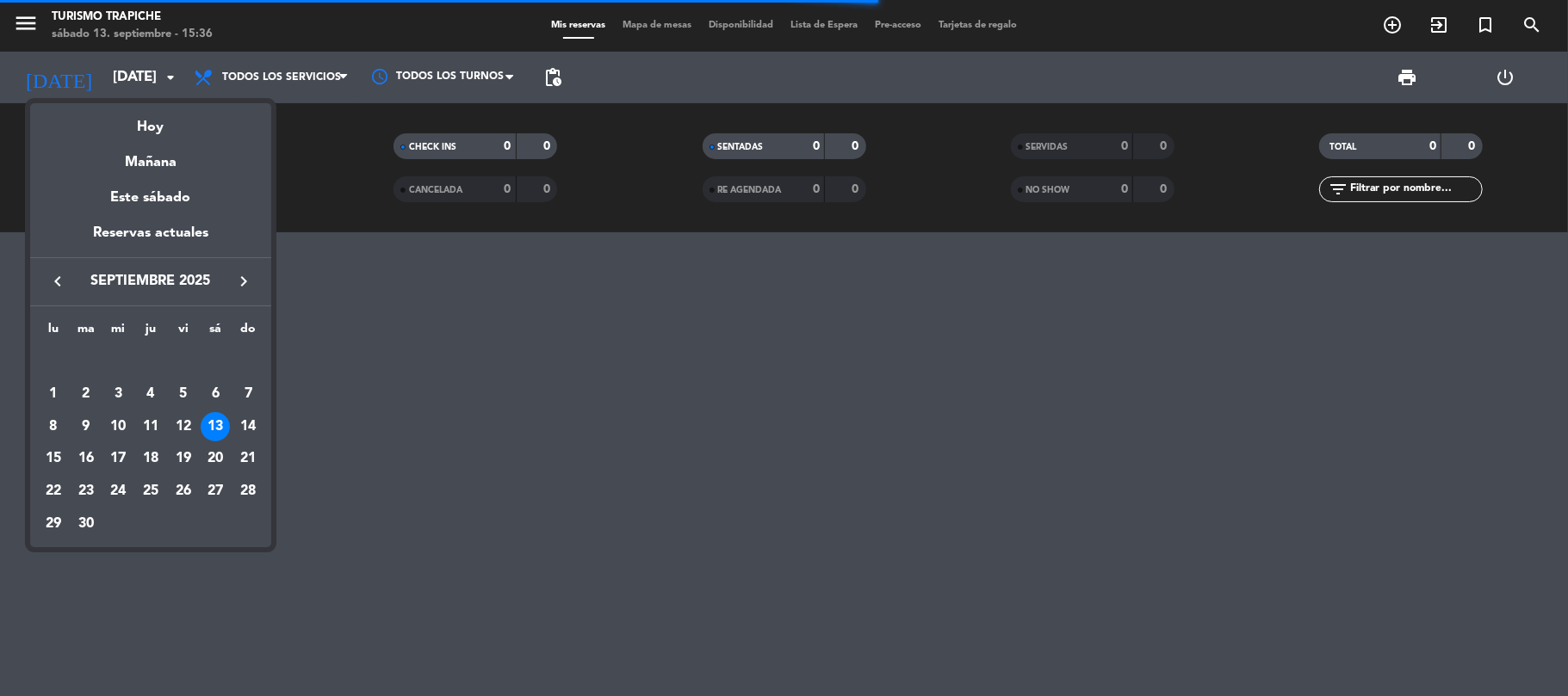
click at [233, 288] on icon "keyboard_arrow_right" at bounding box center [244, 281] width 21 height 21
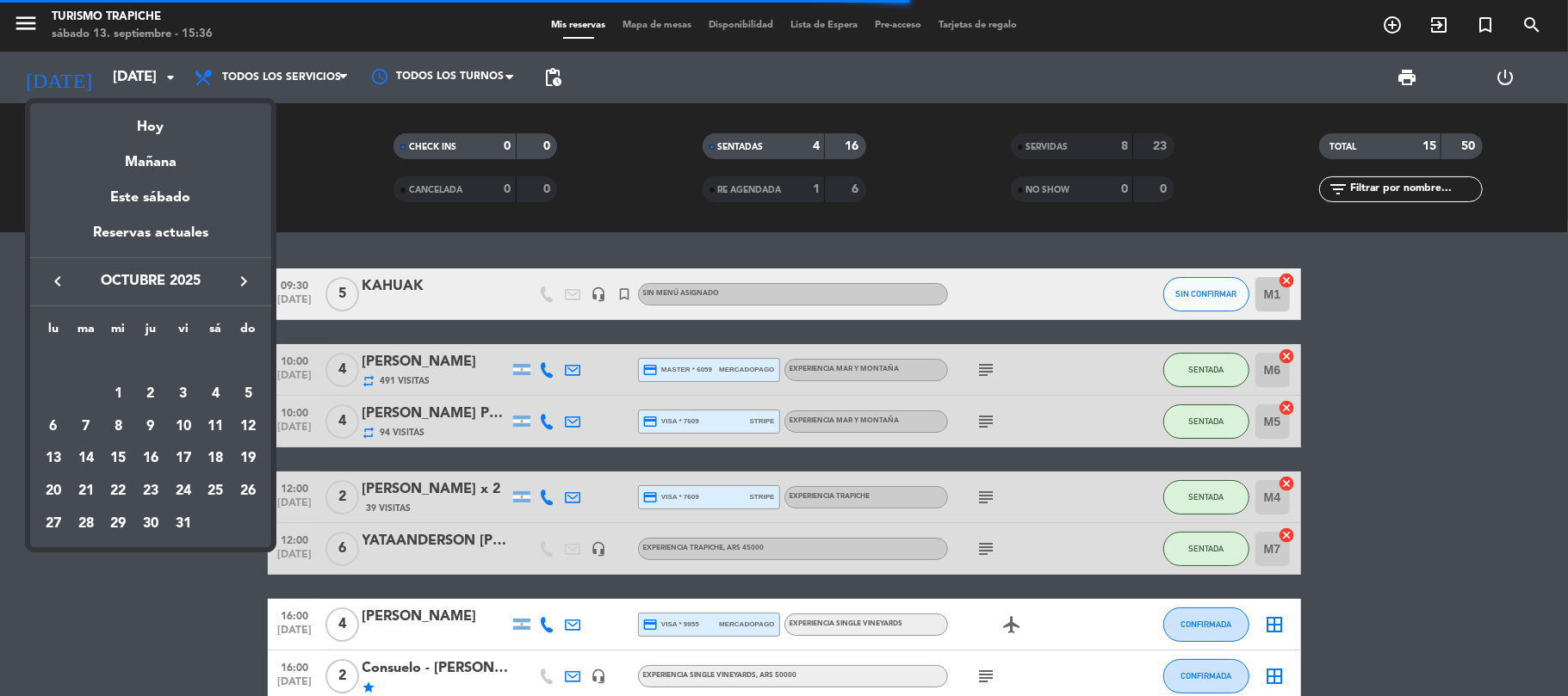
click at [233, 288] on icon "keyboard_arrow_right" at bounding box center [244, 281] width 21 height 21
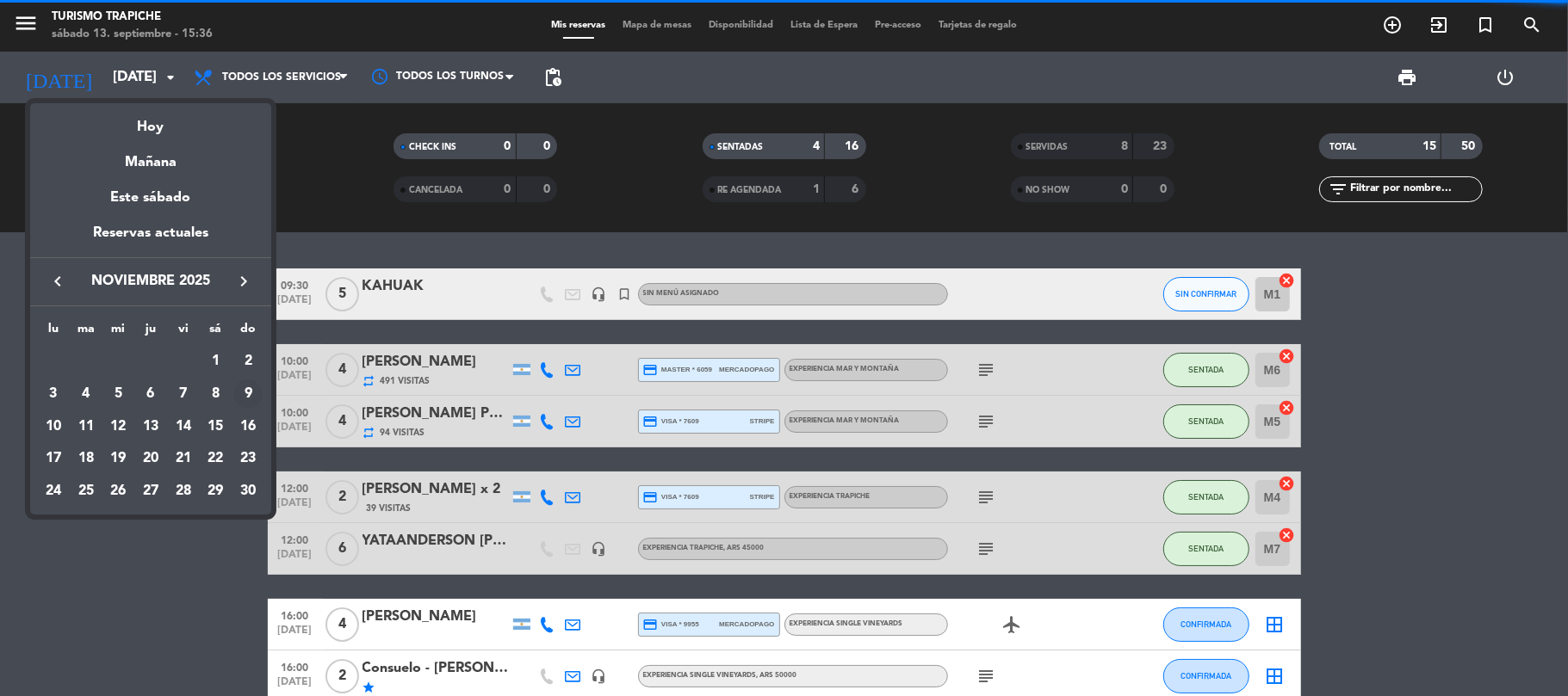
click at [243, 397] on div "9" at bounding box center [247, 394] width 29 height 29
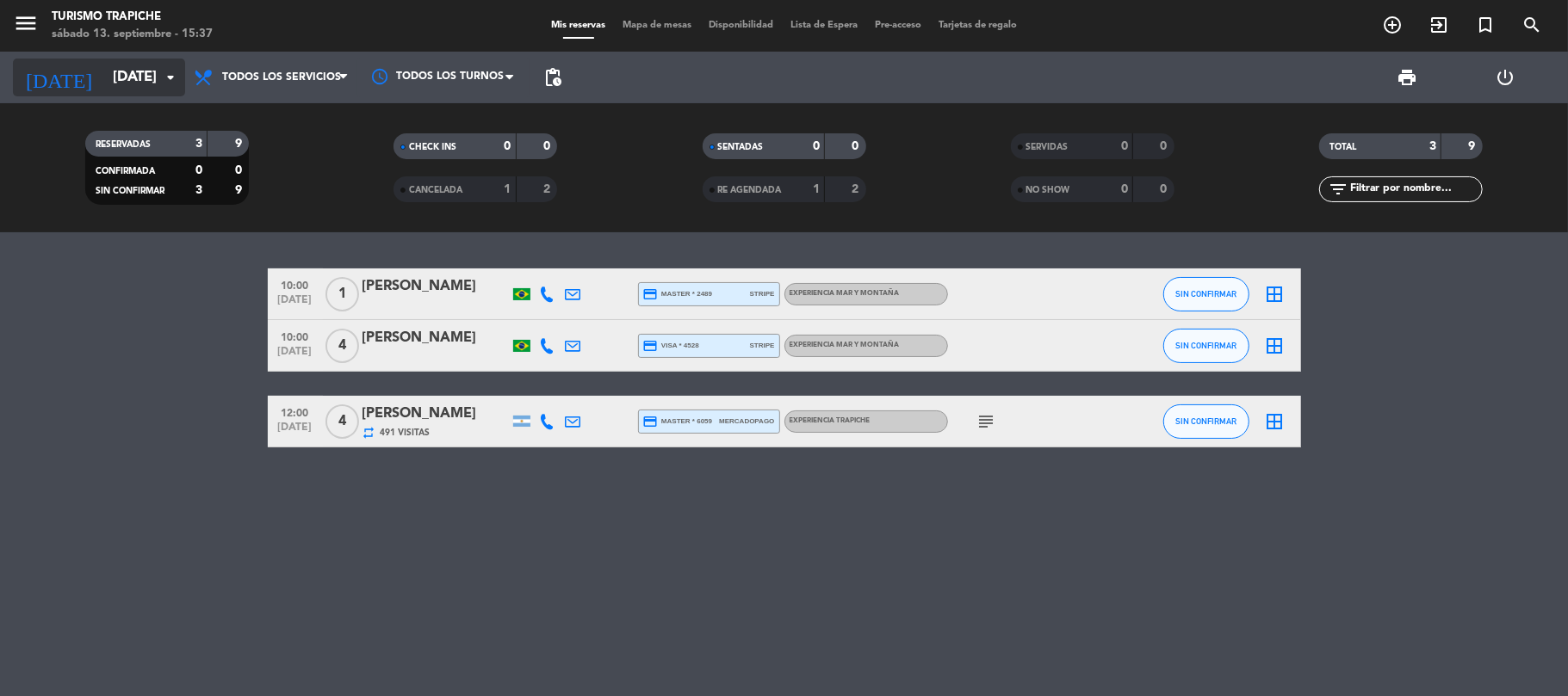
click at [111, 71] on input "[DATE]" at bounding box center [197, 78] width 186 height 33
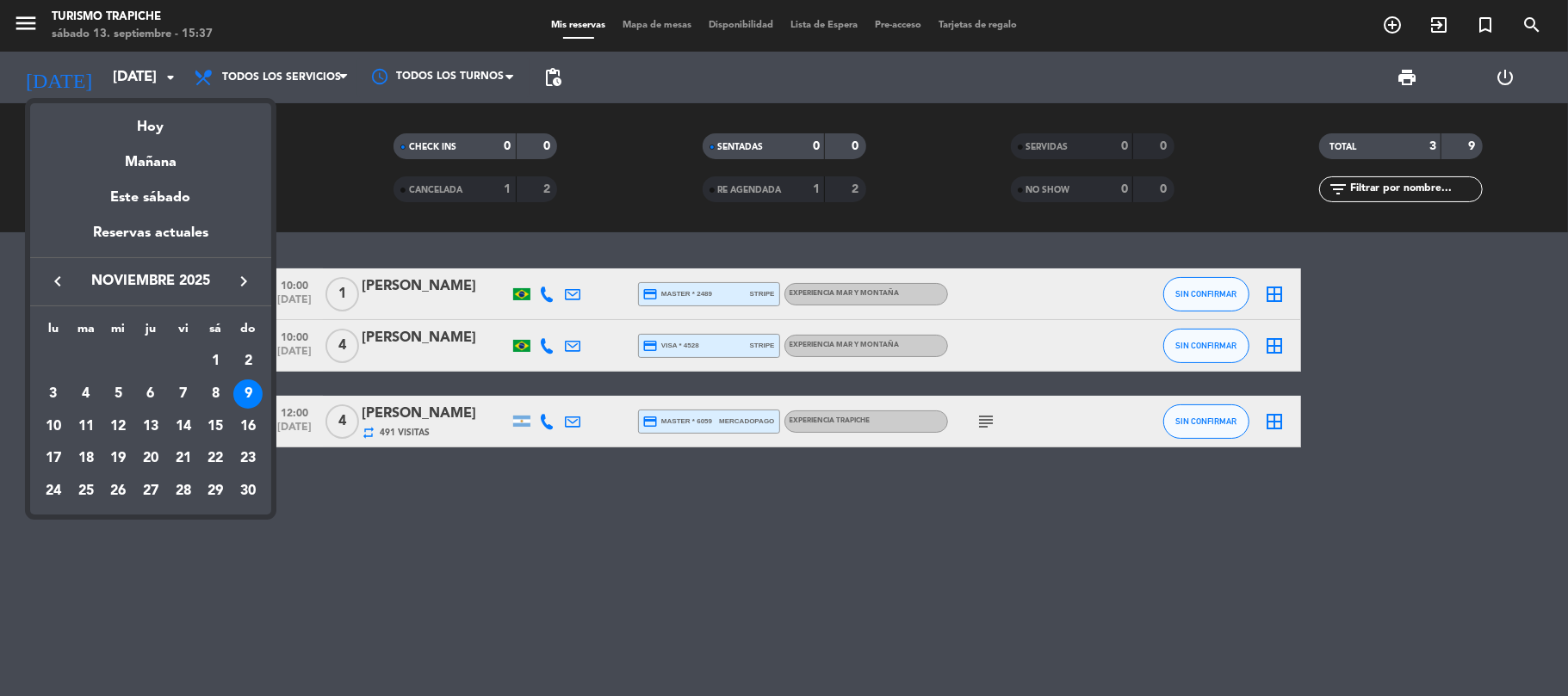
click at [57, 287] on icon "keyboard_arrow_left" at bounding box center [58, 281] width 21 height 21
click at [160, 132] on div "Hoy" at bounding box center [150, 121] width 241 height 35
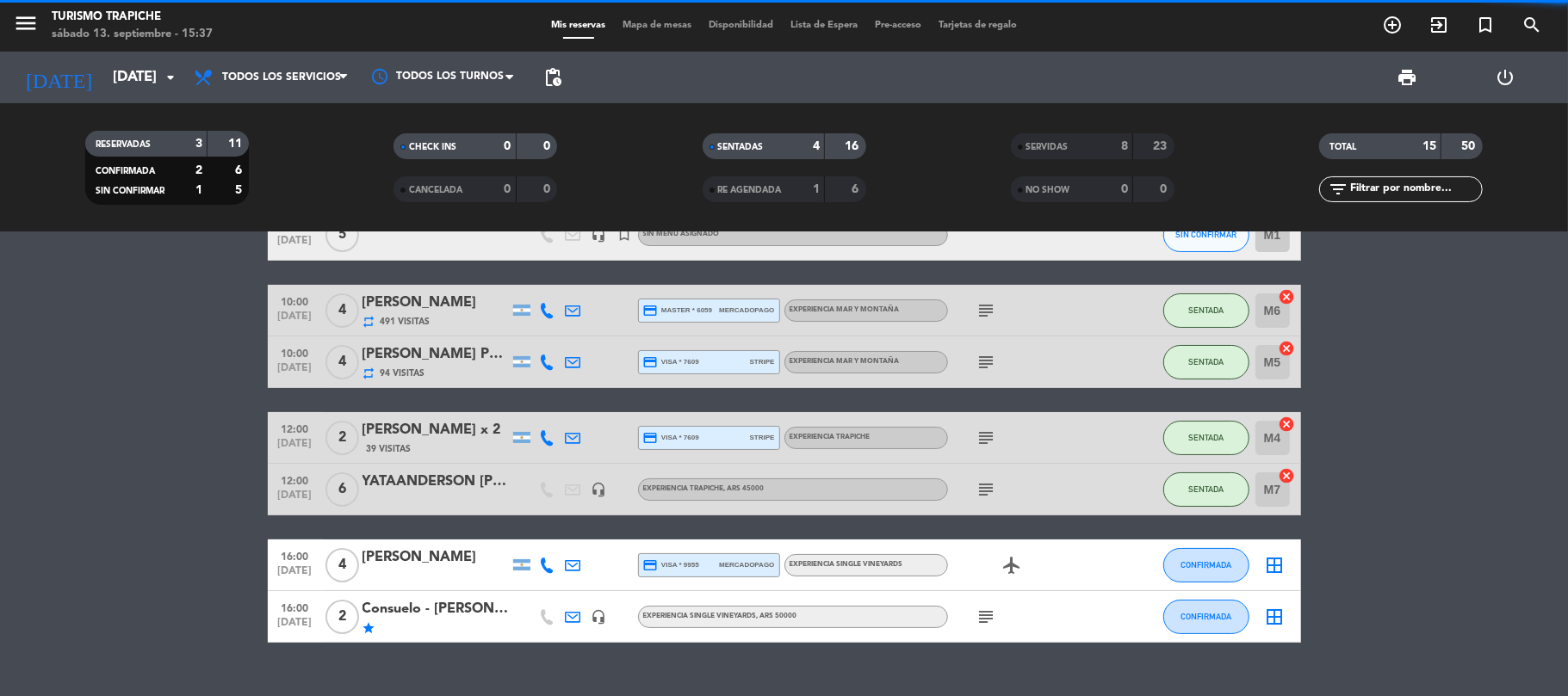
scroll to position [91, 0]
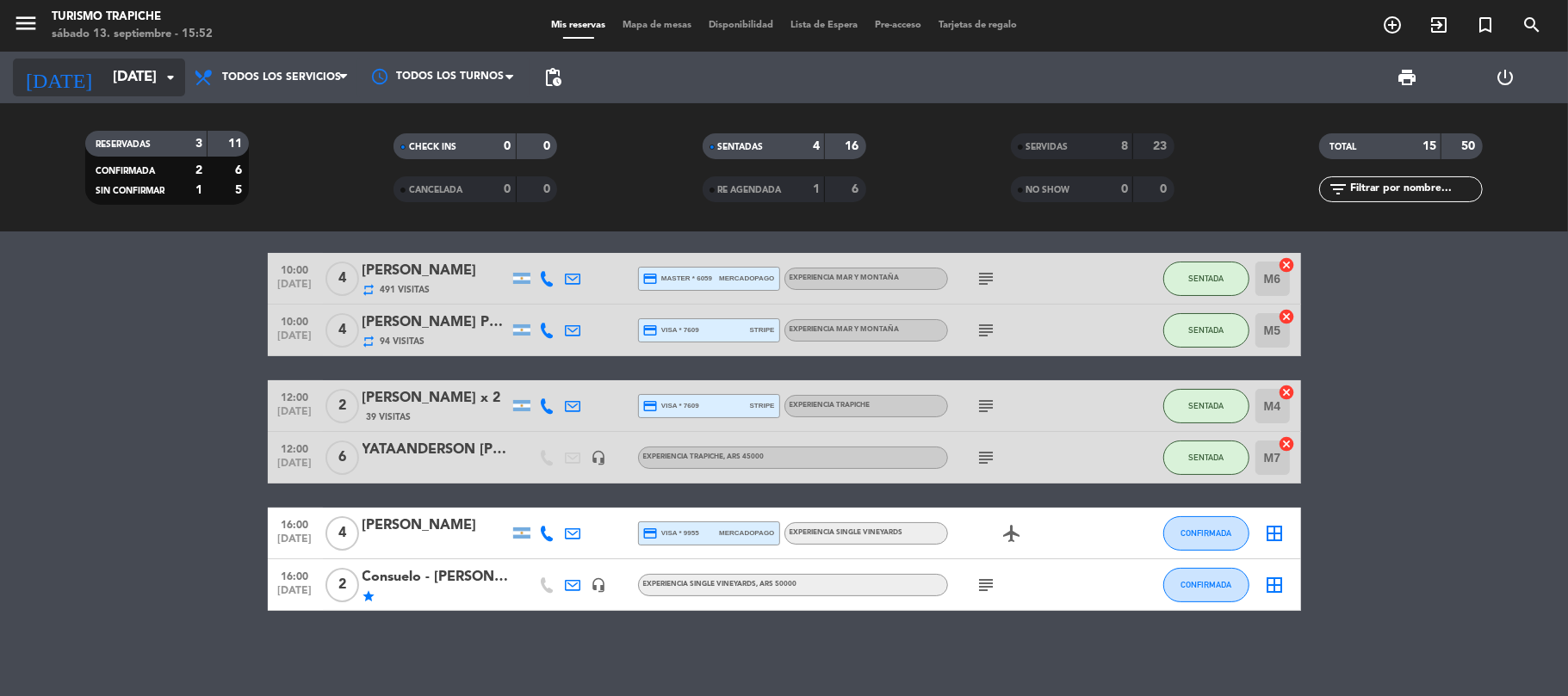
click at [132, 63] on input "[DATE]" at bounding box center [197, 78] width 186 height 33
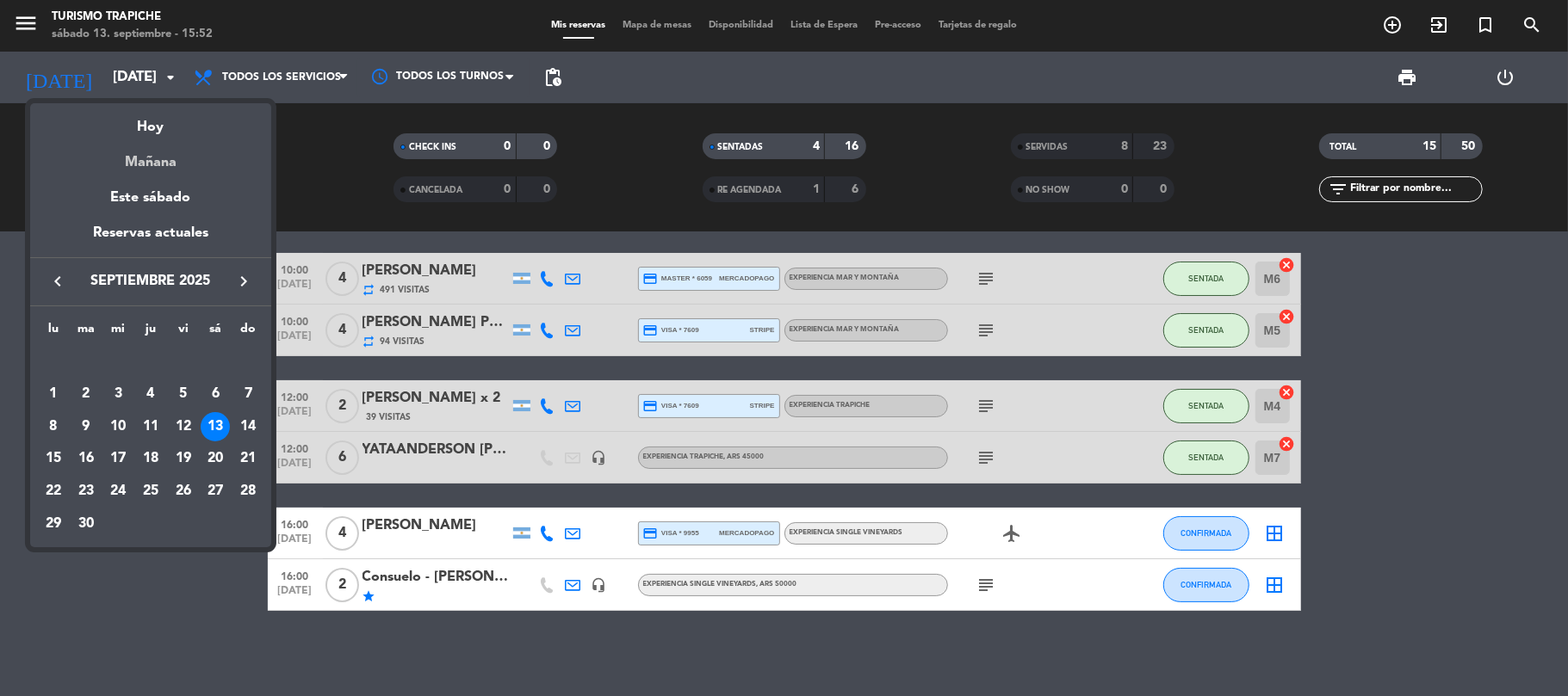
click at [148, 157] on div "Mañana" at bounding box center [150, 156] width 241 height 35
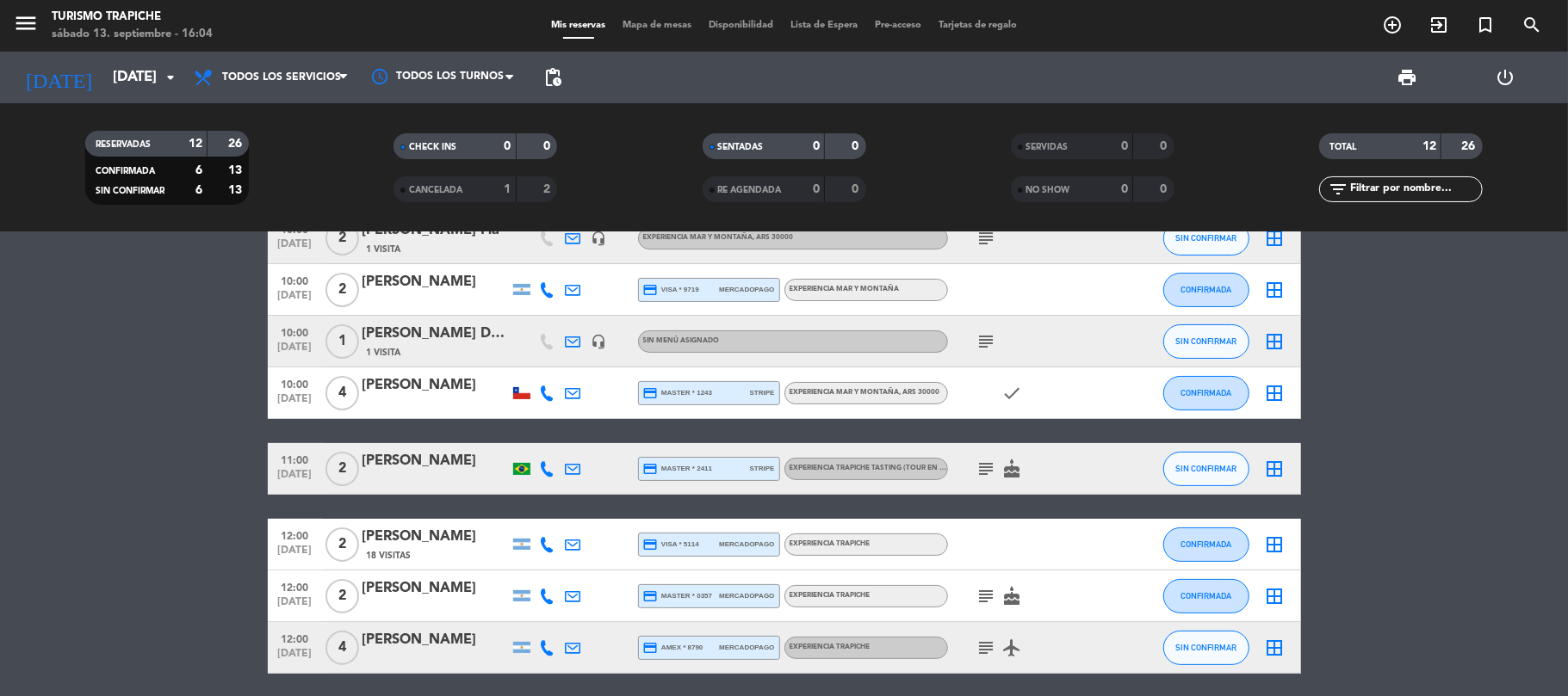
scroll to position [350, 0]
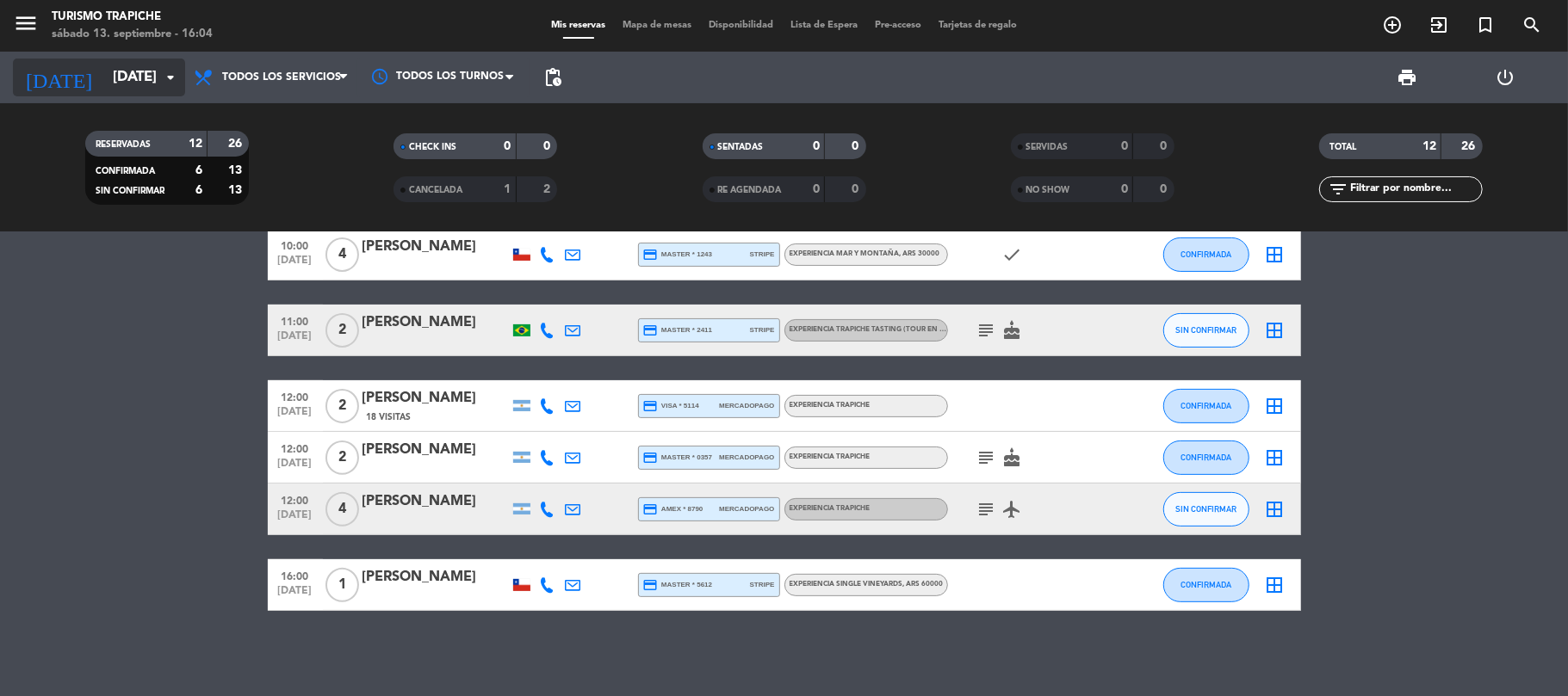
click at [141, 81] on input "[DATE]" at bounding box center [197, 78] width 186 height 33
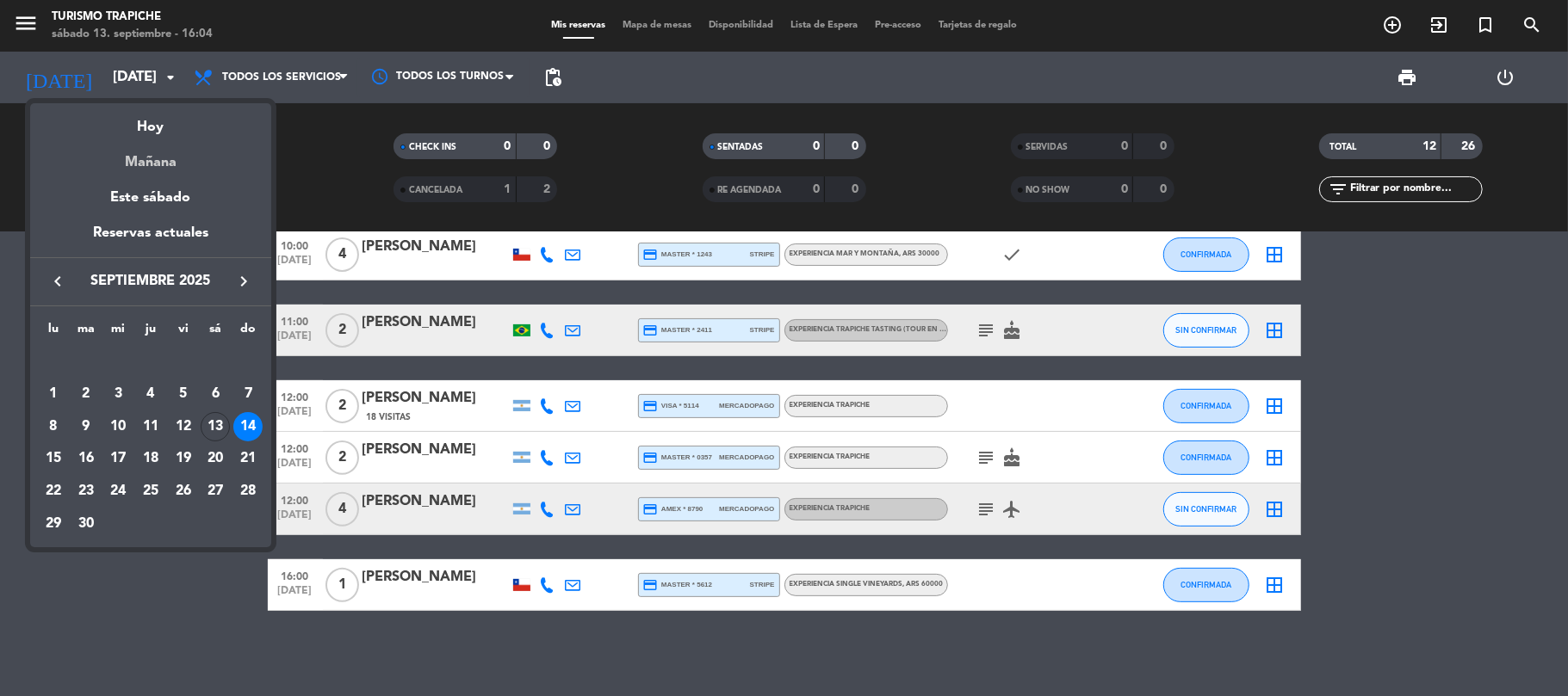
click at [153, 139] on div "Mañana" at bounding box center [150, 156] width 241 height 35
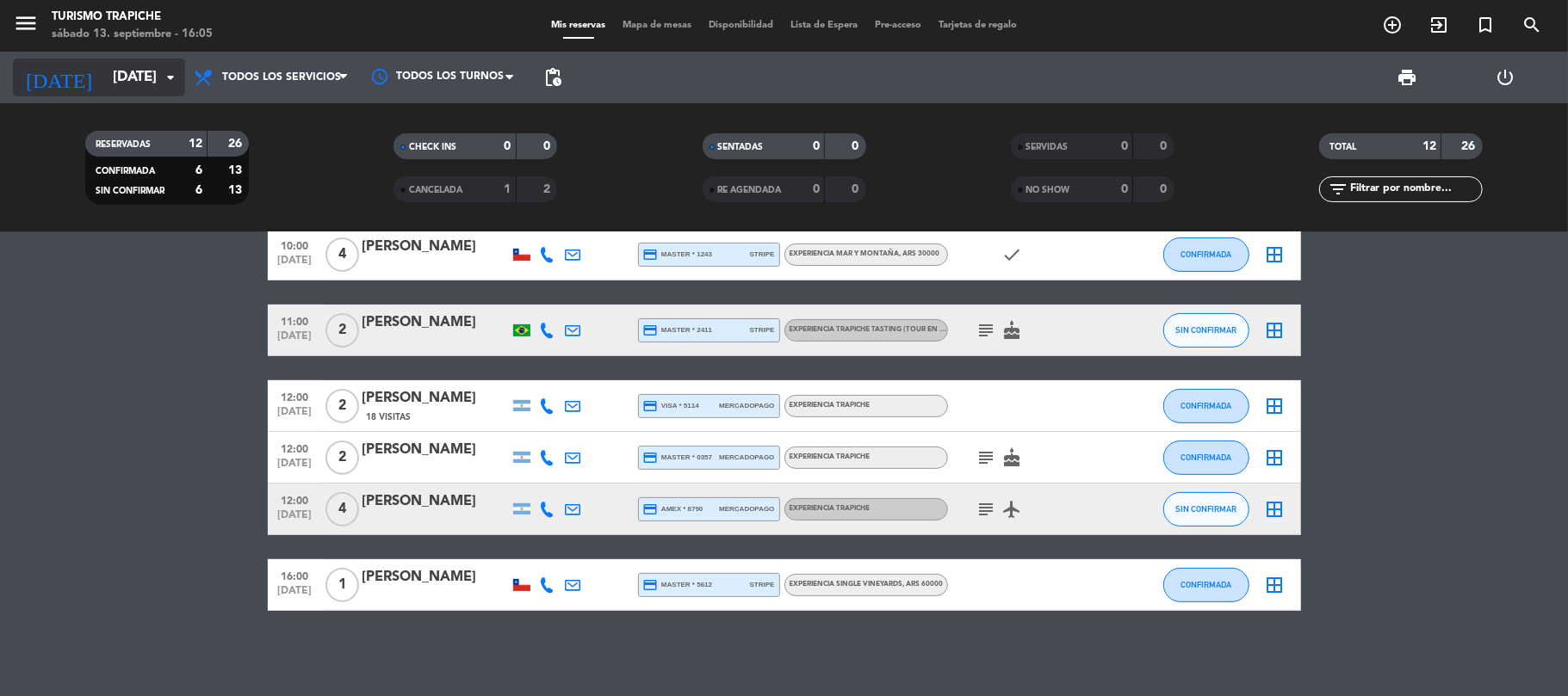
click at [132, 75] on input "[DATE]" at bounding box center [197, 78] width 186 height 33
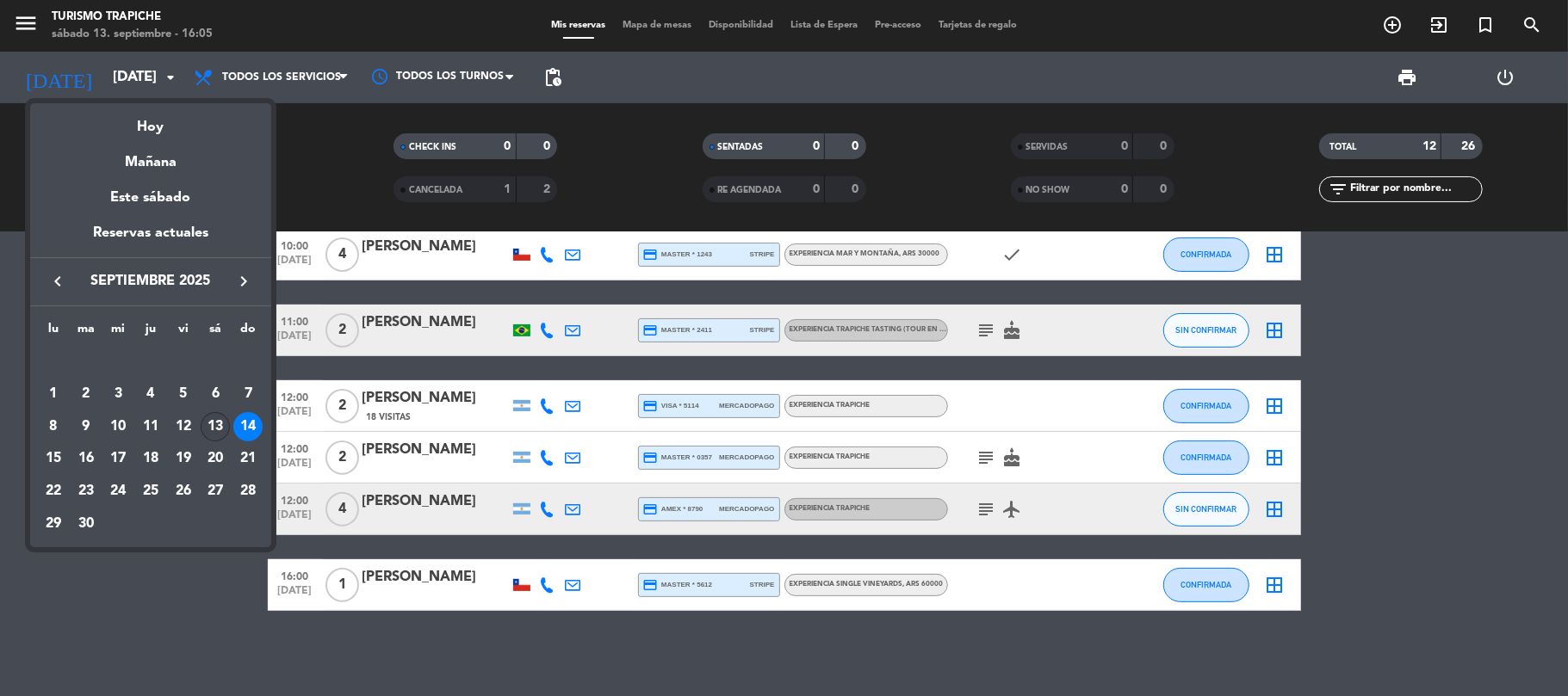
click at [213, 430] on div "13" at bounding box center [215, 426] width 29 height 29
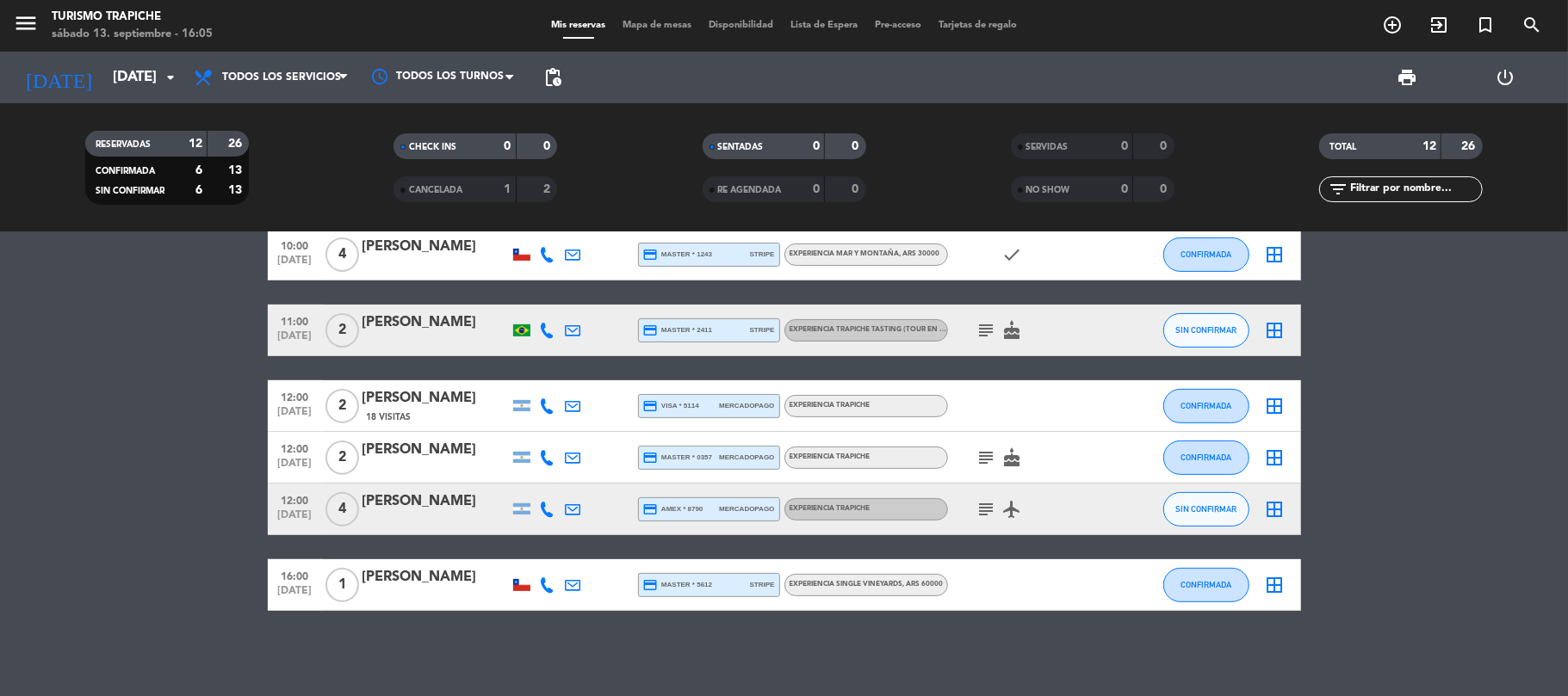
type input "[DATE]"
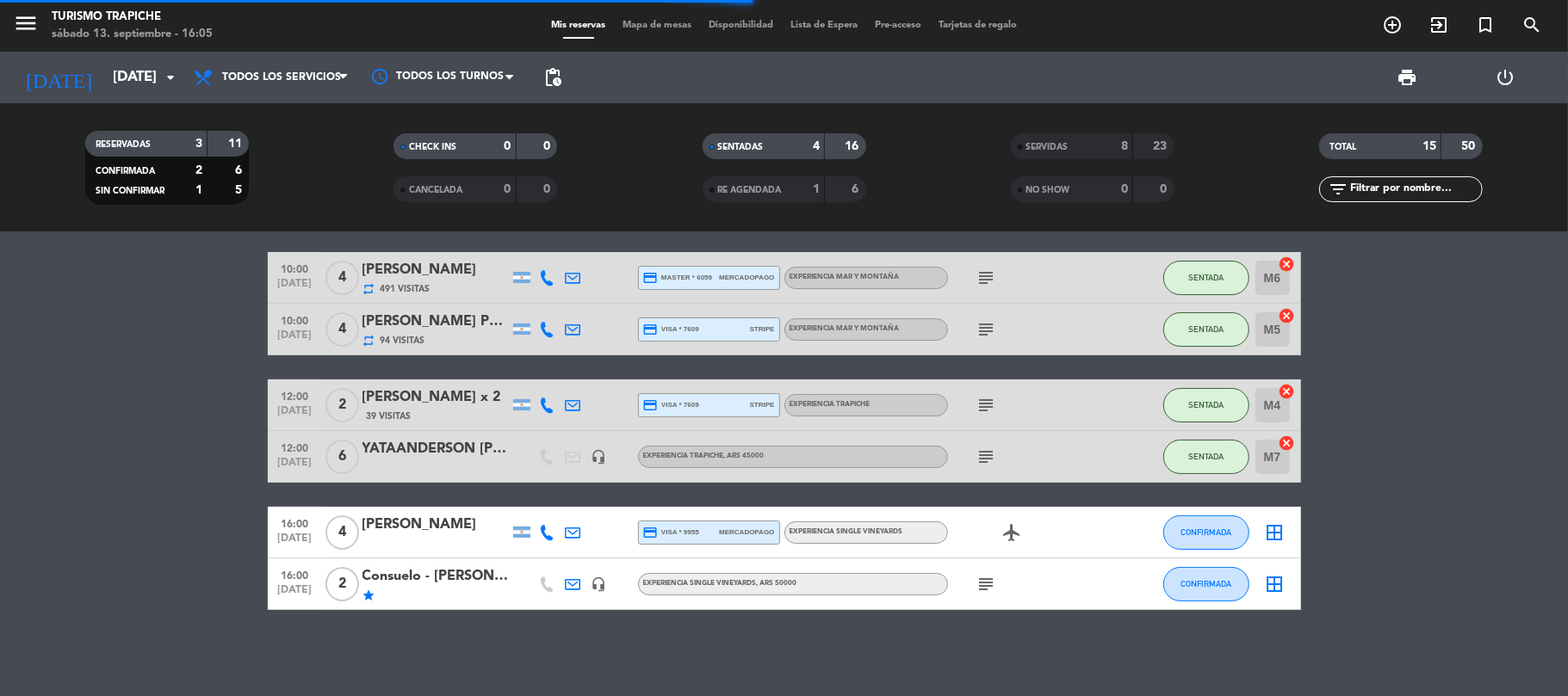
scroll to position [91, 0]
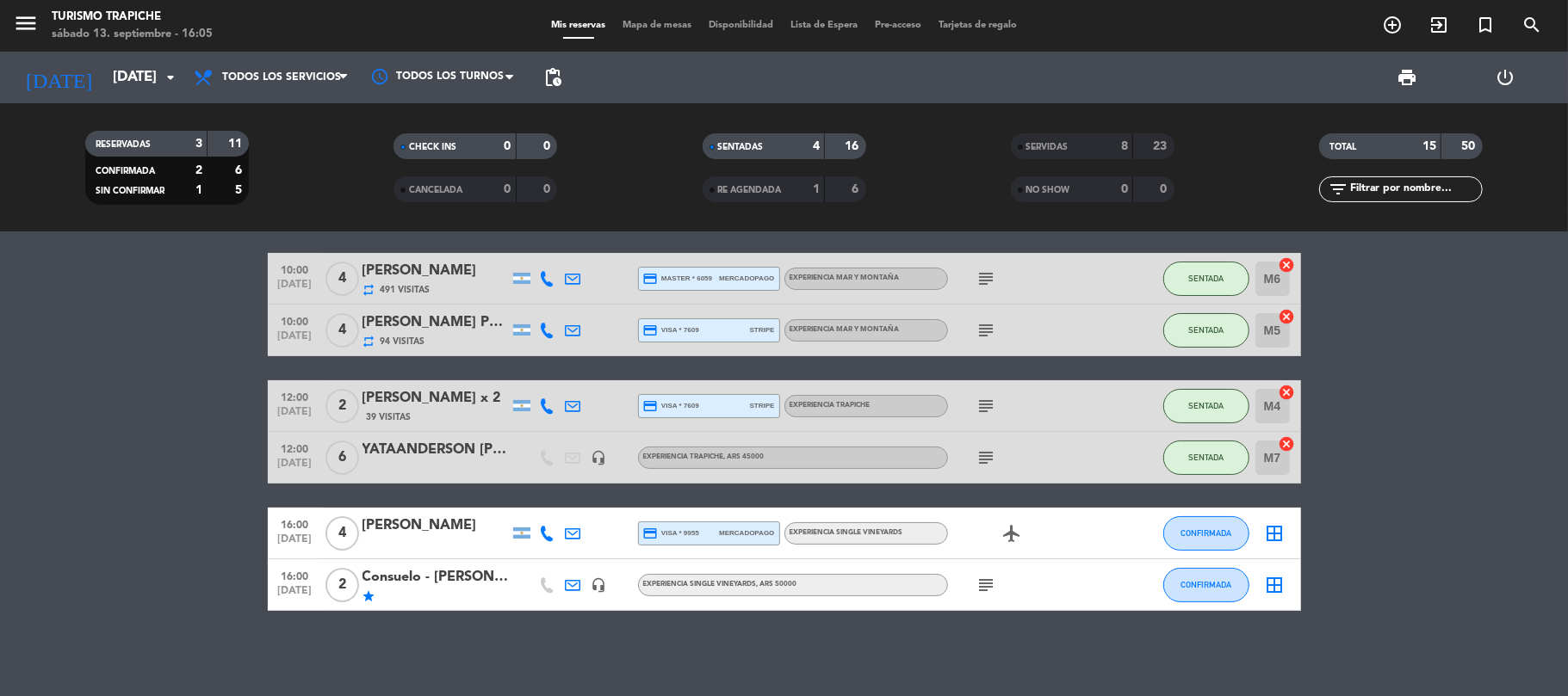
click at [436, 591] on div "star" at bounding box center [435, 597] width 146 height 14
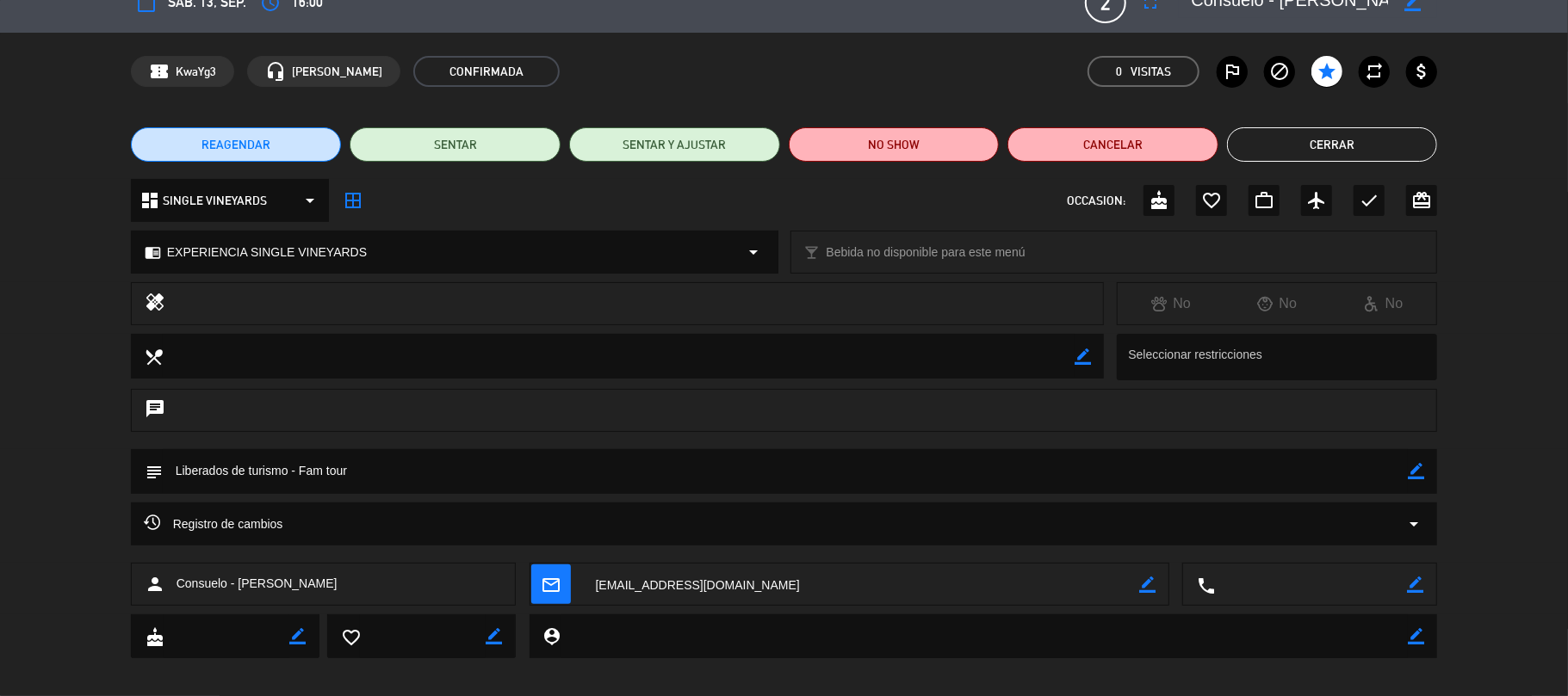
scroll to position [39, 0]
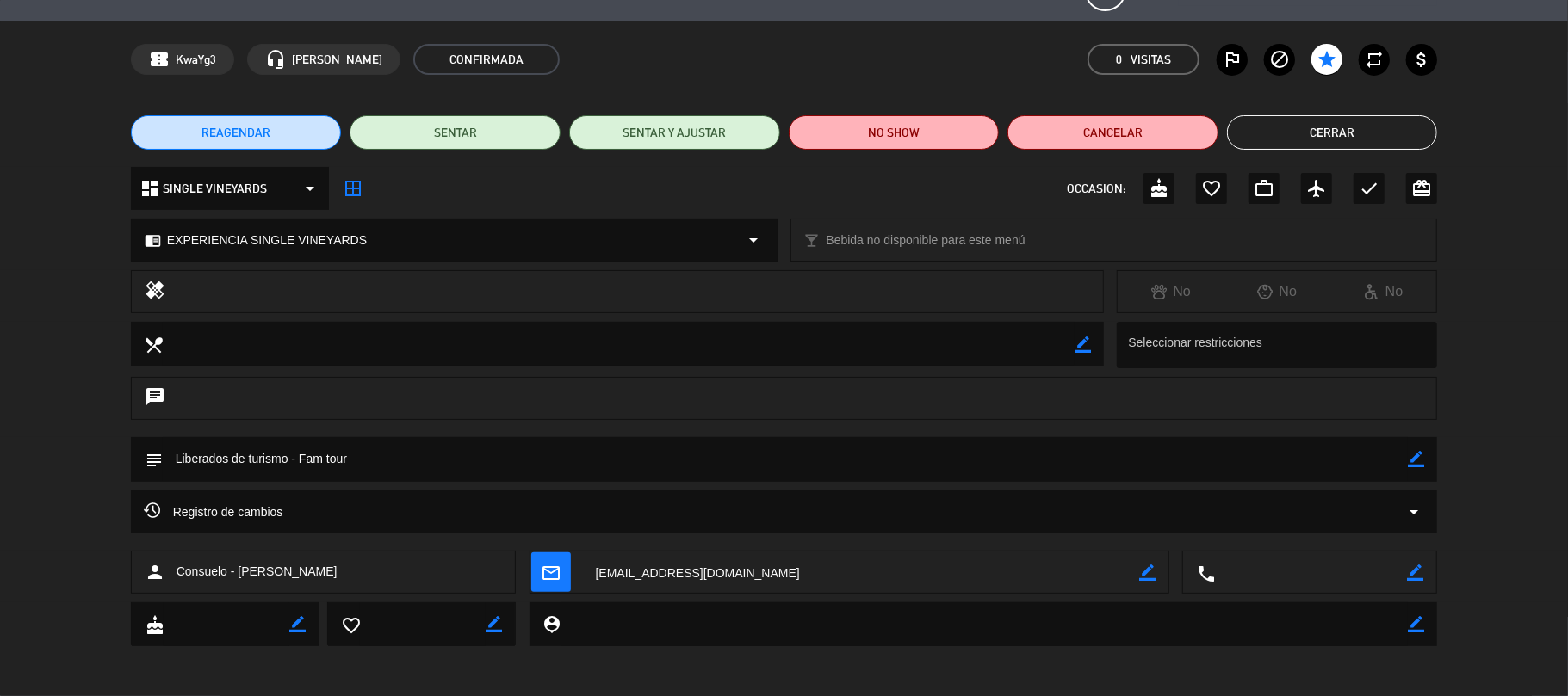
click at [1372, 136] on button "Cerrar" at bounding box center [1332, 132] width 211 height 34
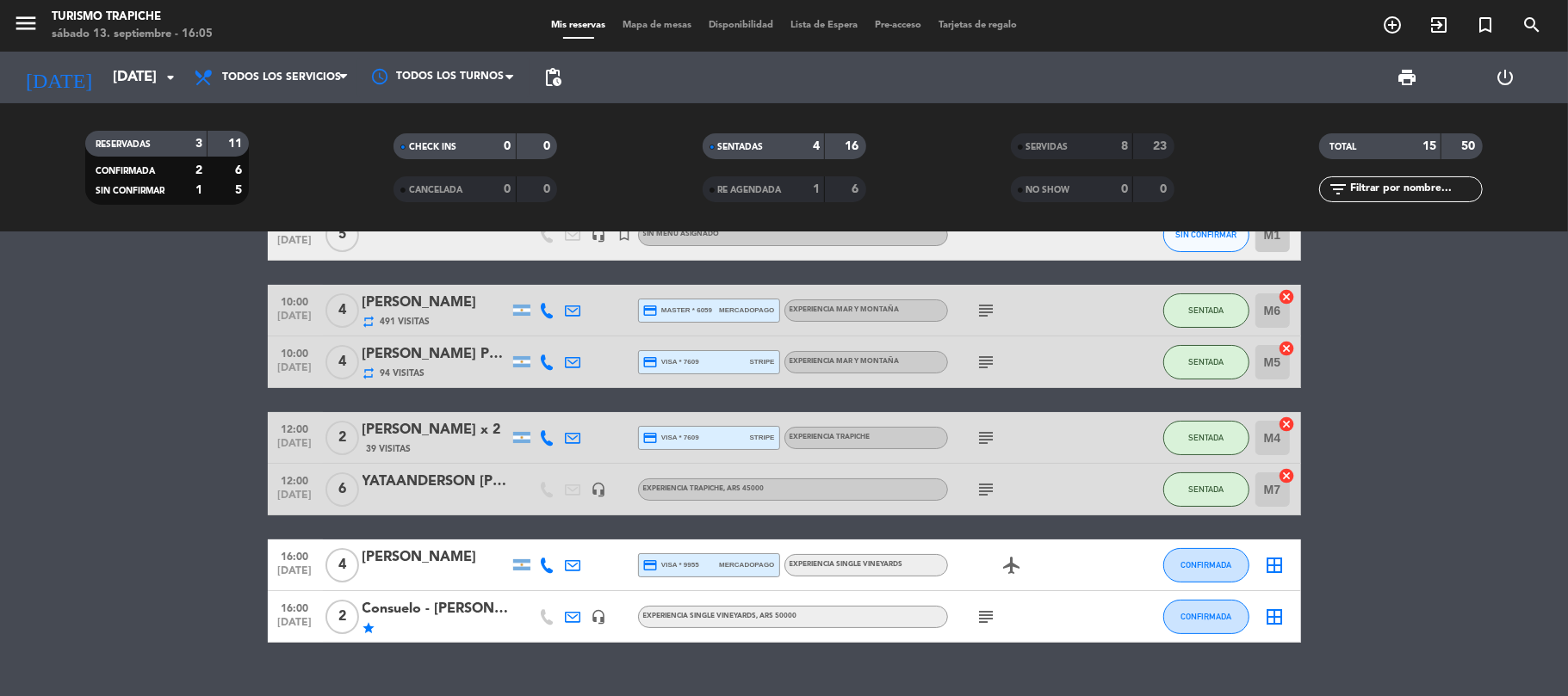
scroll to position [91, 0]
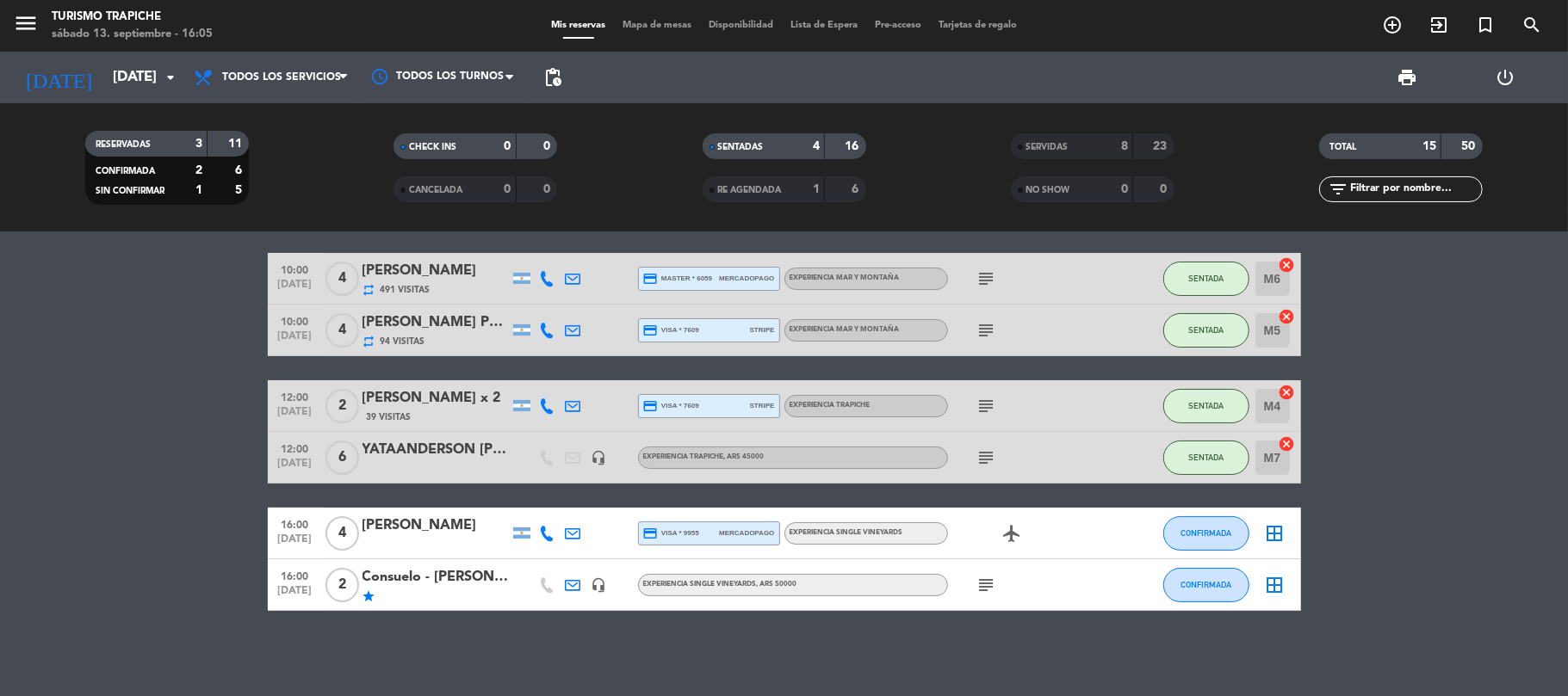
click at [427, 586] on div "Consuelo - [PERSON_NAME]" at bounding box center [435, 578] width 146 height 23
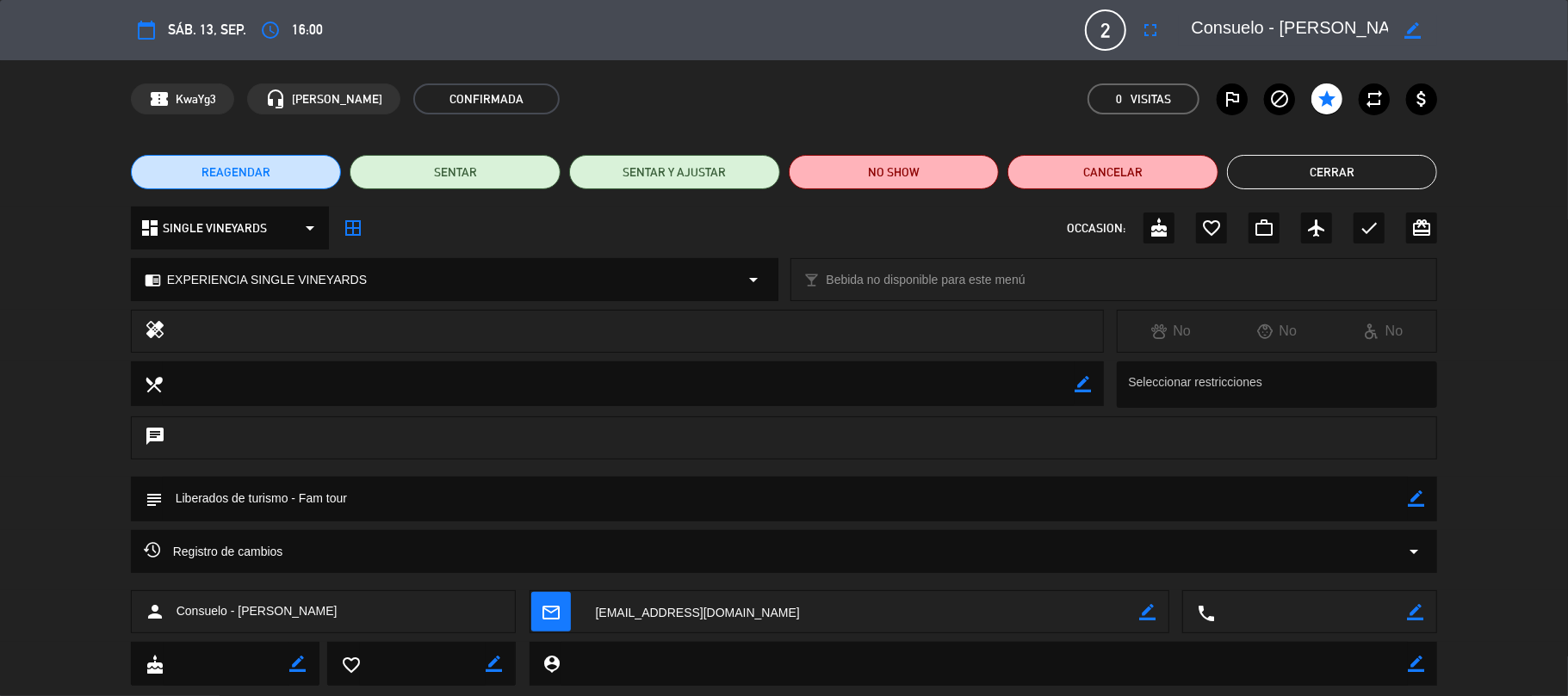
click at [1365, 157] on button "Cerrar" at bounding box center [1332, 172] width 211 height 34
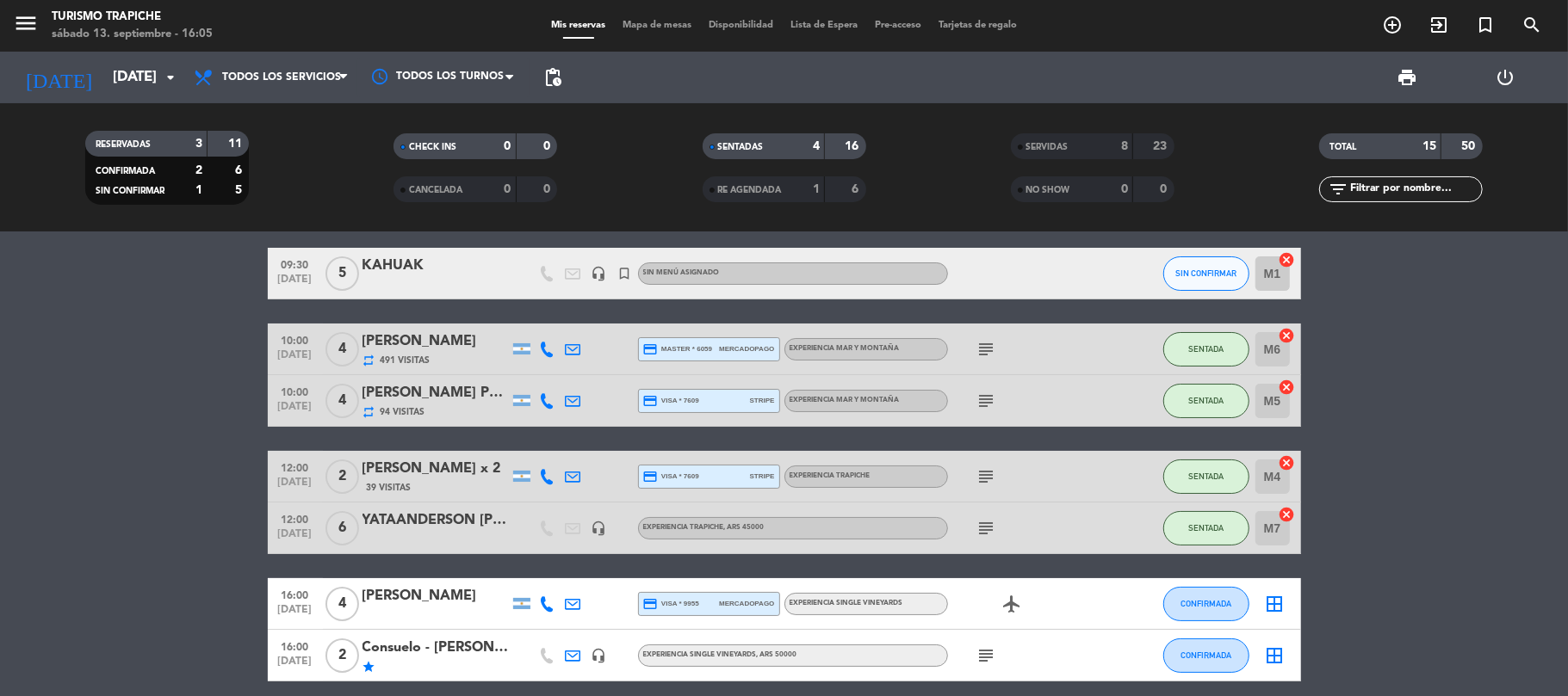
scroll to position [0, 0]
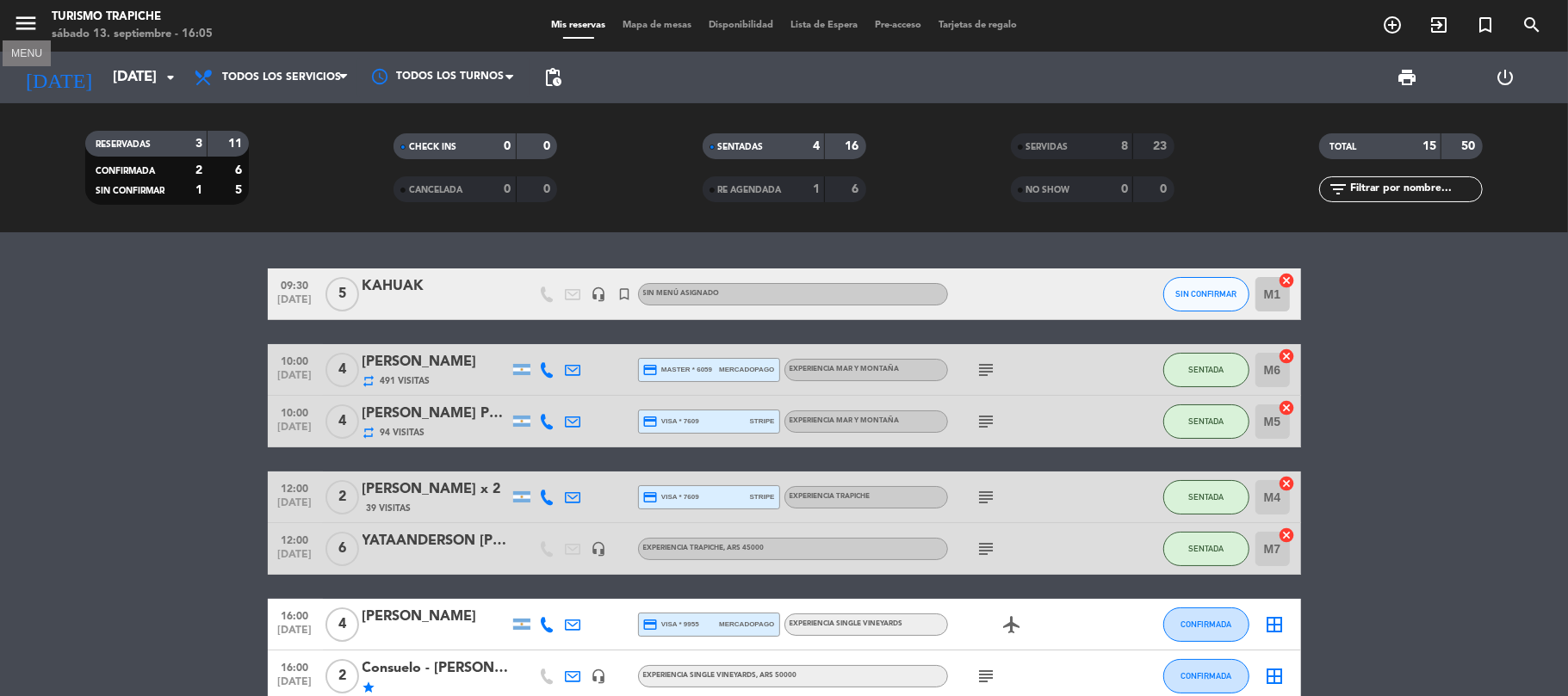
click at [21, 19] on icon "menu" at bounding box center [25, 23] width 25 height 25
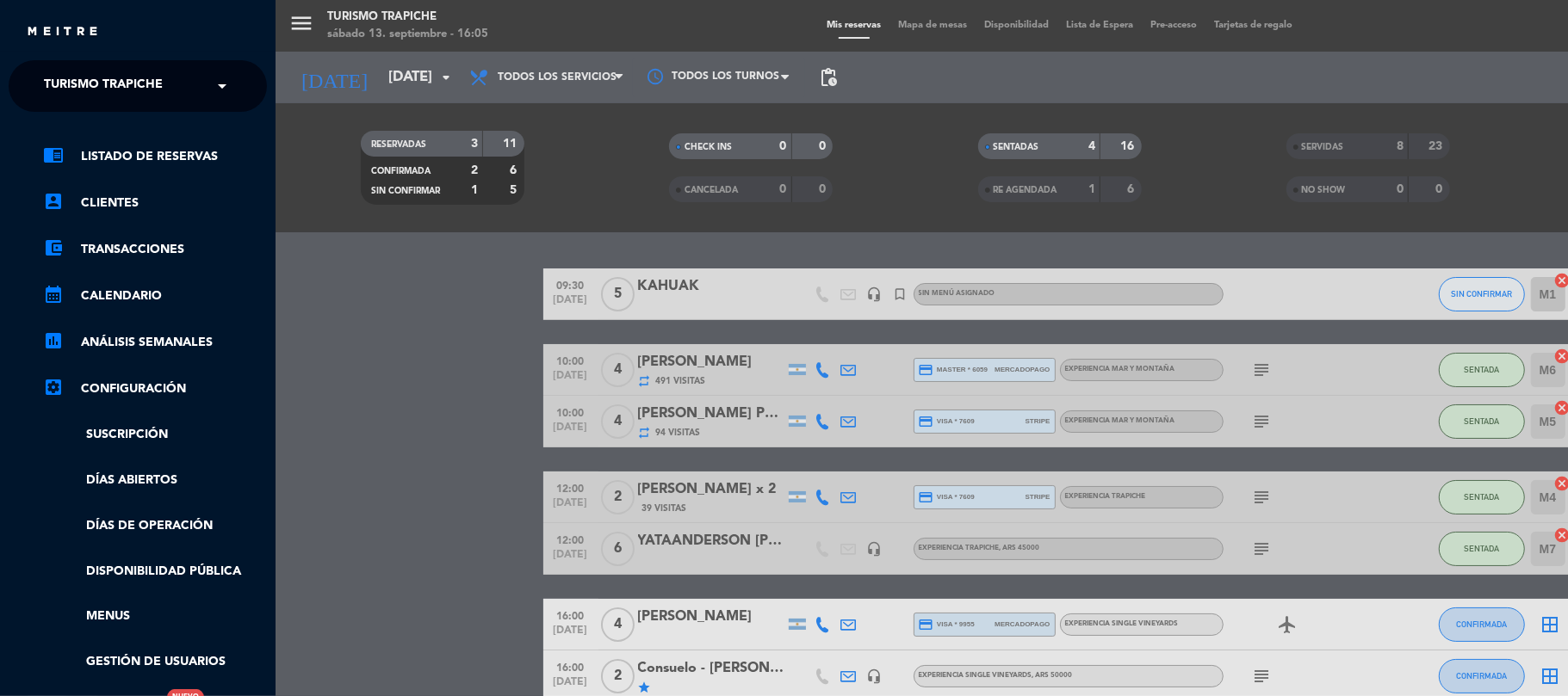
click at [108, 84] on span "Turismo Trapiche" at bounding box center [103, 86] width 118 height 36
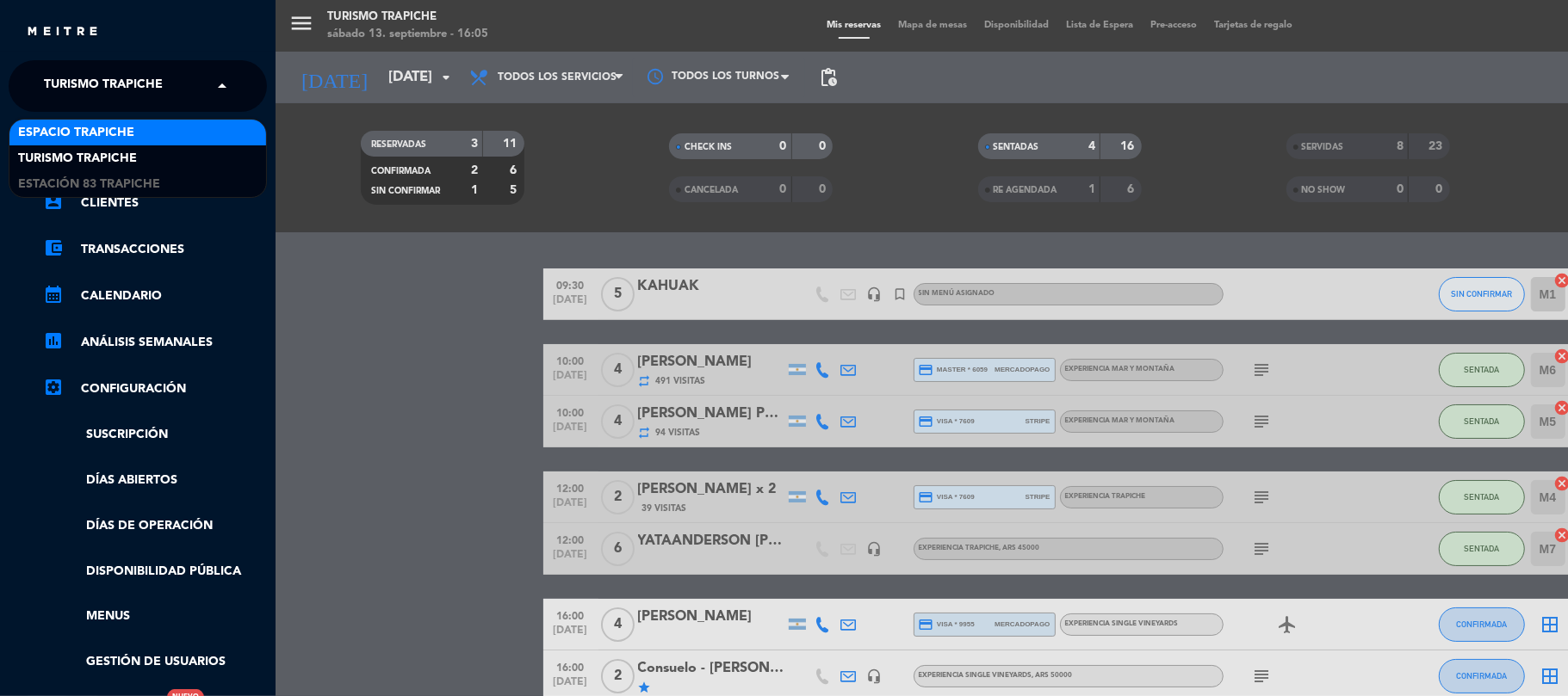
click at [102, 131] on span "Espacio Trapiche" at bounding box center [76, 132] width 117 height 20
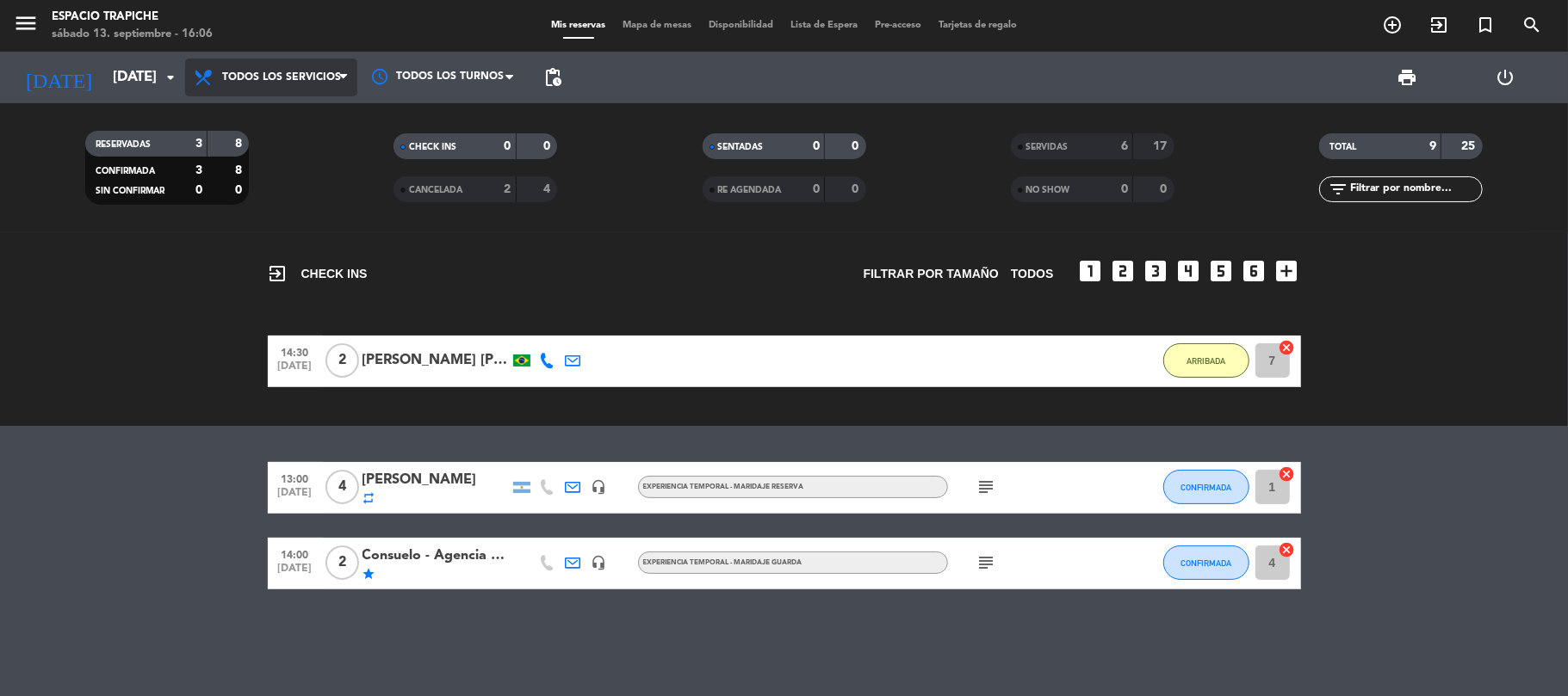
click at [266, 81] on span "Todos los servicios" at bounding box center [281, 77] width 118 height 12
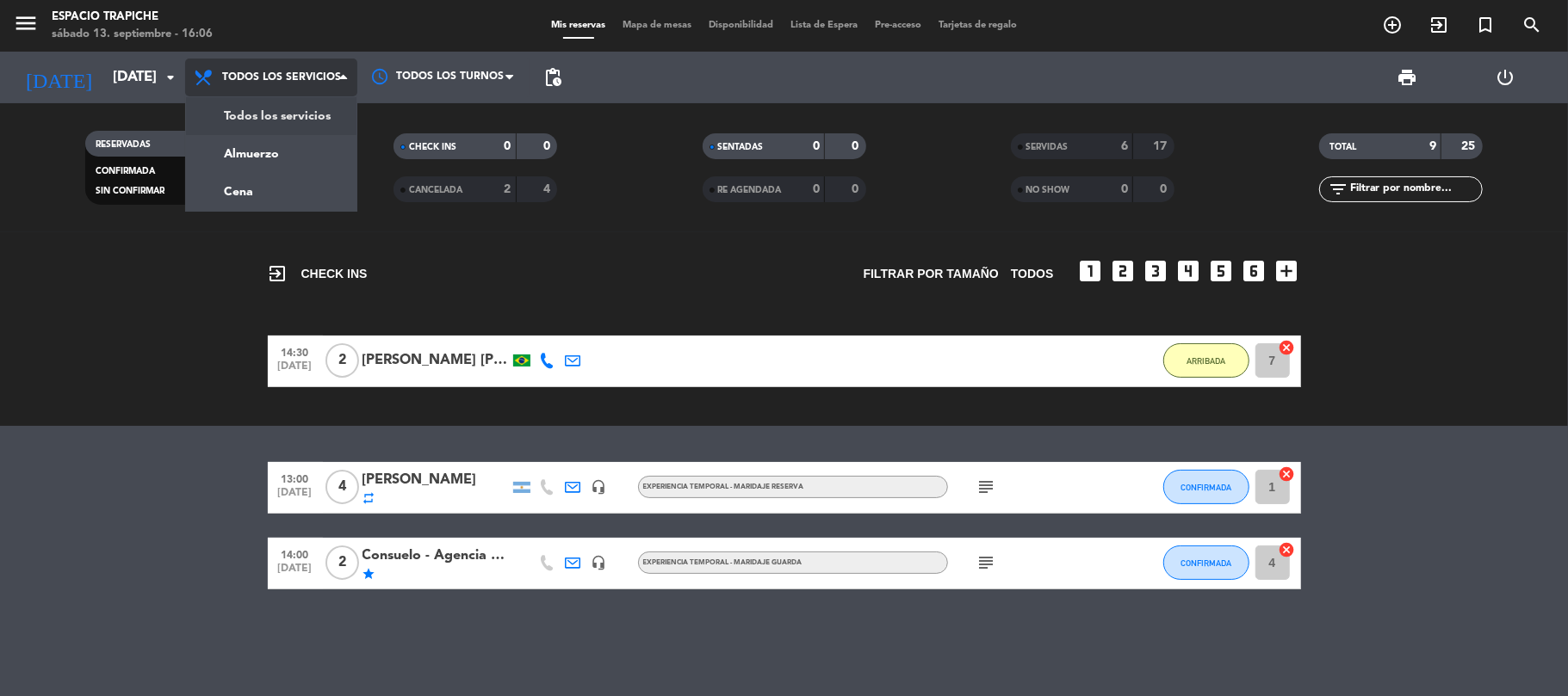
click at [289, 121] on div "menu Espacio Trapiche [DATE] 13. septiembre - 16:06 Mis reservas Mapa de mesas …" at bounding box center [784, 116] width 1568 height 232
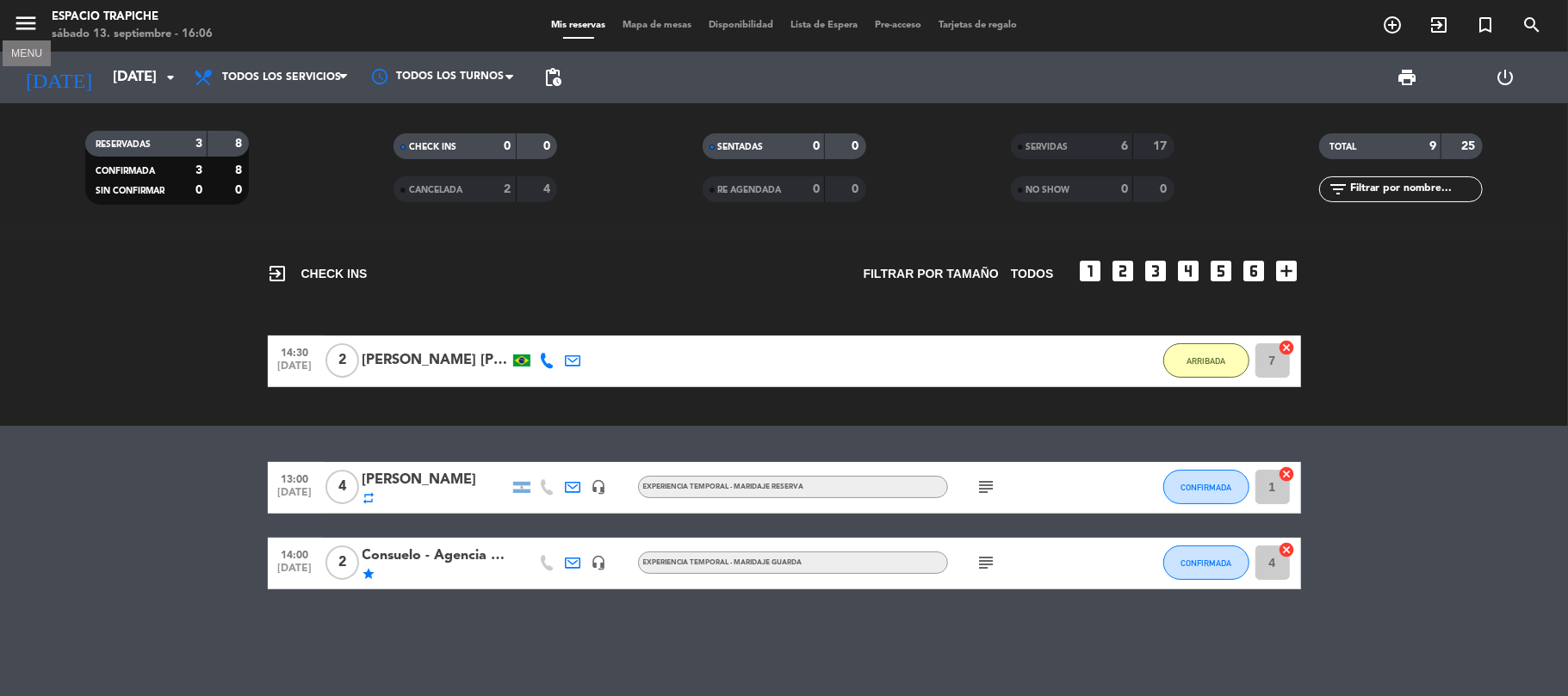
click at [21, 25] on icon "menu" at bounding box center [25, 23] width 25 height 25
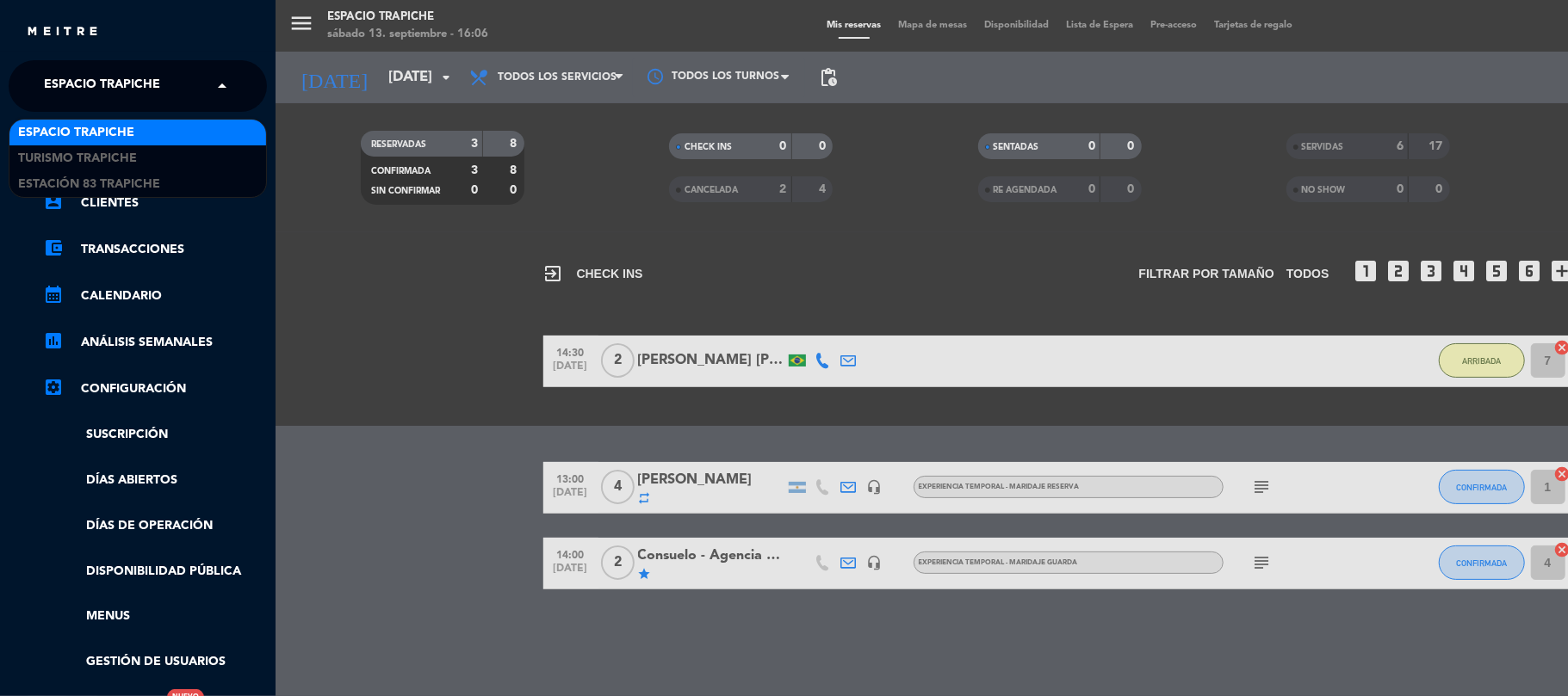
click at [108, 98] on span "Espacio Trapiche" at bounding box center [102, 86] width 117 height 36
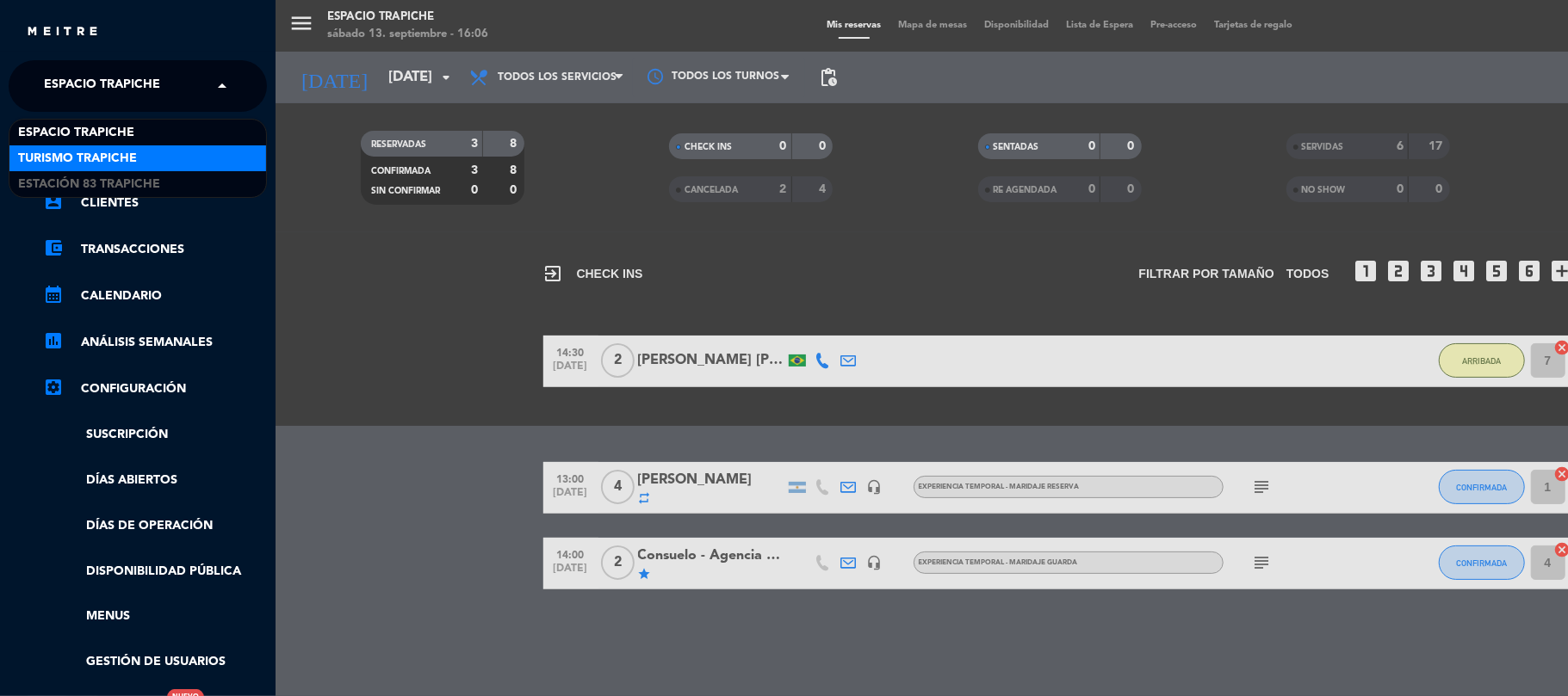
click at [118, 162] on span "Turismo Trapiche" at bounding box center [77, 159] width 118 height 20
